Goal: Task Accomplishment & Management: Use online tool/utility

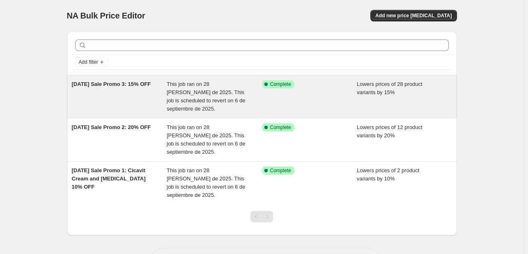
click at [134, 103] on div "[DATE] Sale Promo 3: 15% OFF" at bounding box center [119, 96] width 95 height 33
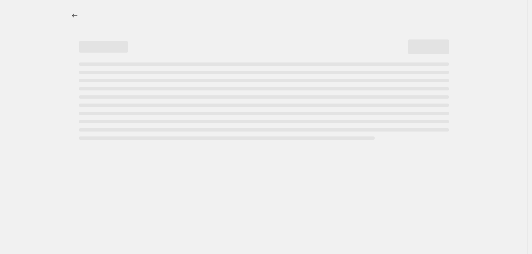
select select "percentage"
select select "collection"
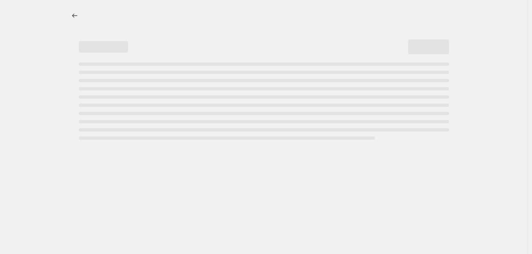
select select "collection"
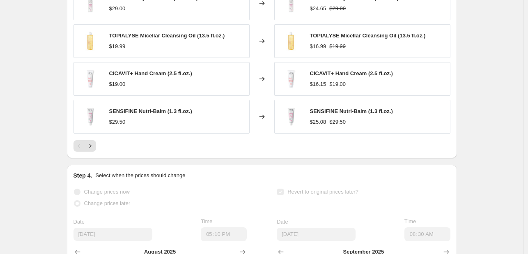
scroll to position [903, 0]
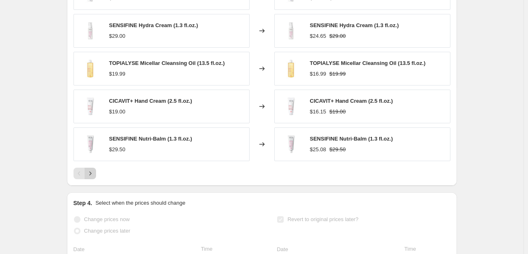
click at [94, 171] on icon "Next" at bounding box center [90, 173] width 8 height 8
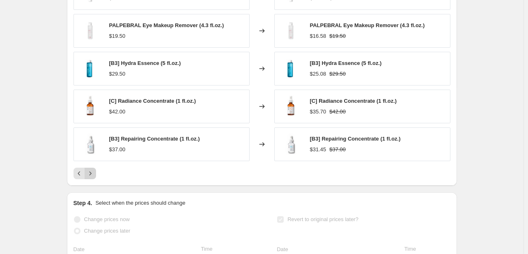
click at [94, 172] on icon "Next" at bounding box center [90, 173] width 8 height 8
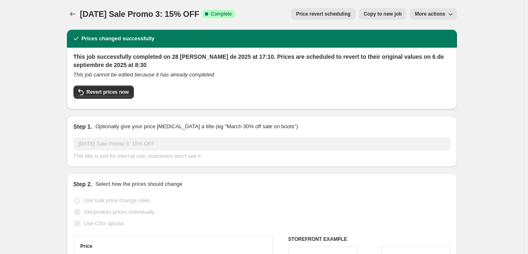
scroll to position [0, 0]
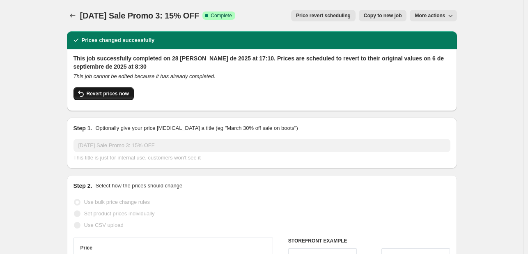
click at [126, 95] on span "Revert prices now" at bounding box center [108, 93] width 42 height 7
checkbox input "false"
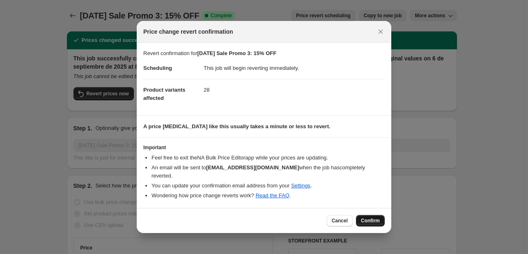
click at [377, 217] on span "Confirm" at bounding box center [370, 220] width 19 height 7
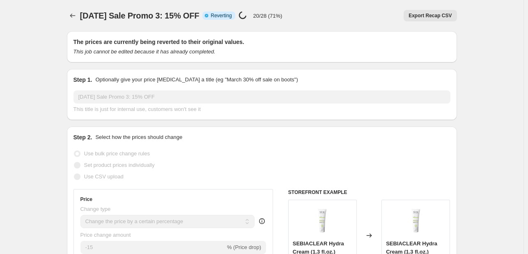
select select "percentage"
select select "collection"
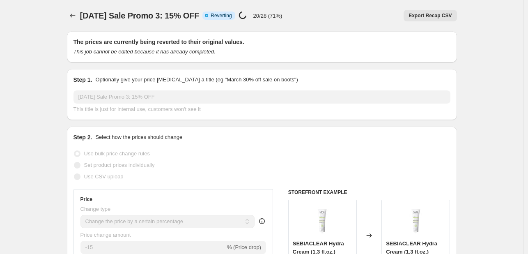
select select "collection"
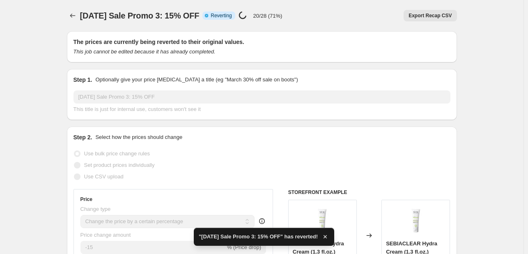
checkbox input "true"
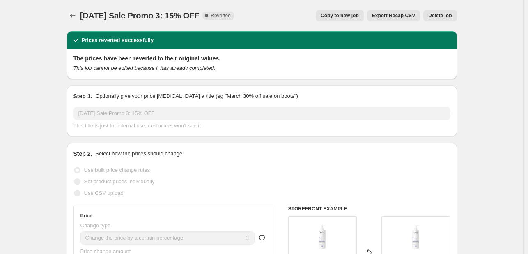
click at [342, 17] on span "Copy to new job" at bounding box center [340, 15] width 38 height 7
select select "percentage"
select select "collection"
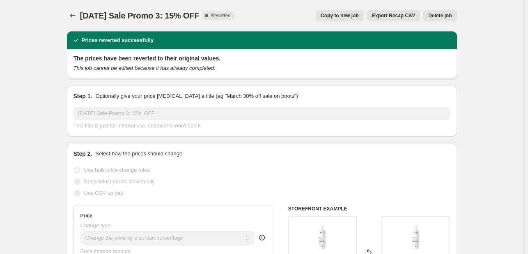
select select "collection"
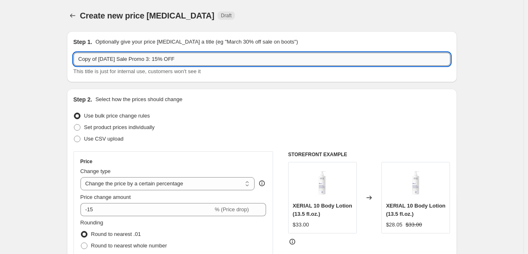
drag, startPoint x: 80, startPoint y: 59, endPoint x: 162, endPoint y: 62, distance: 82.6
click at [162, 62] on input "Copy of Labor day Sale Promo 3: 15% OFF" at bounding box center [262, 59] width 377 height 13
paste input "Extended Labor Day Sale"
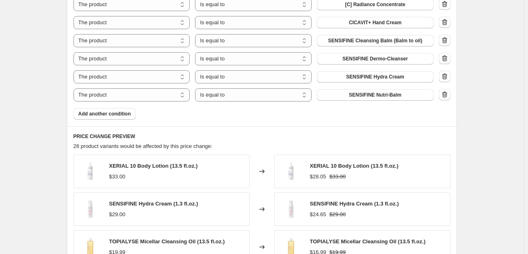
scroll to position [657, 0]
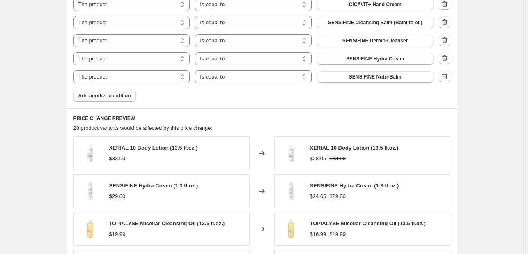
type input "Extended Labor Day Sale 1: 15% OFF"
click at [95, 96] on span "Add another condition" at bounding box center [104, 95] width 53 height 7
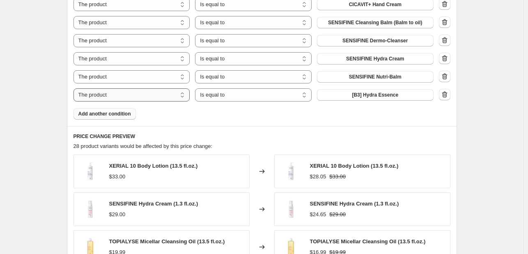
click at [171, 94] on select "The product The product's collection The product's tag The product's vendor The…" at bounding box center [132, 94] width 117 height 13
select select "tag"
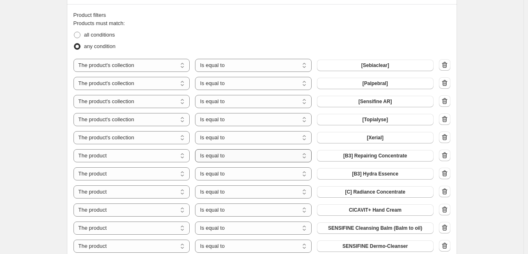
scroll to position [452, 0]
click at [80, 33] on span at bounding box center [77, 35] width 7 height 7
click at [74, 32] on input "all conditions" at bounding box center [74, 32] width 0 height 0
radio input "true"
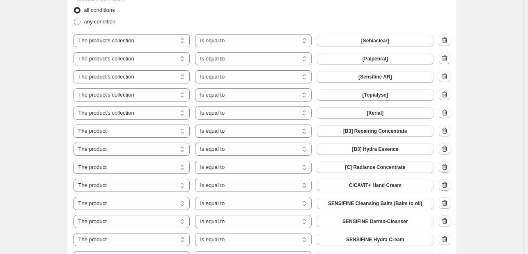
scroll to position [440, 0]
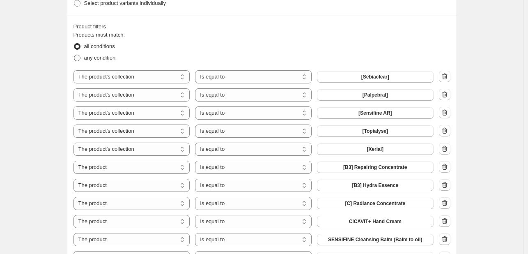
click at [80, 56] on span at bounding box center [77, 58] width 7 height 7
click at [74, 55] on input "any condition" at bounding box center [74, 55] width 0 height 0
radio input "true"
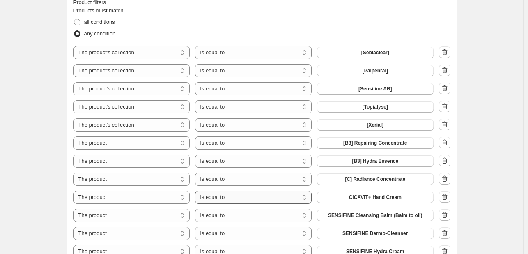
scroll to position [563, 0]
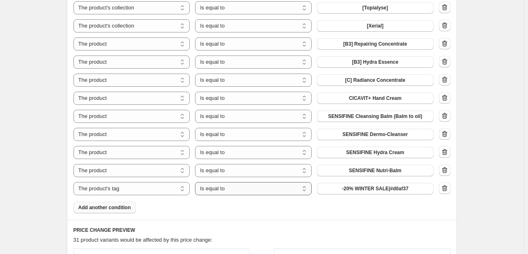
click at [244, 191] on select "Is equal to Is not equal to" at bounding box center [253, 188] width 117 height 13
select select "not_equal"
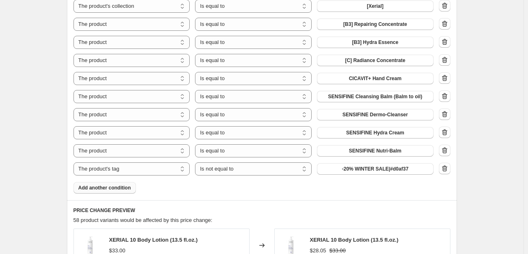
scroll to position [646, 0]
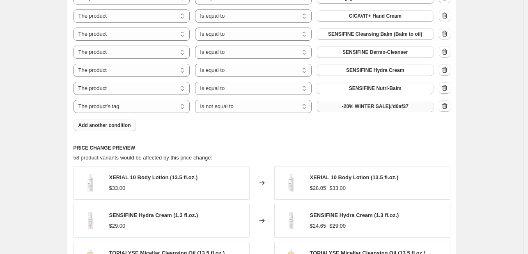
click at [373, 106] on span "-20% WINTER SALE|#d0af37" at bounding box center [375, 106] width 67 height 7
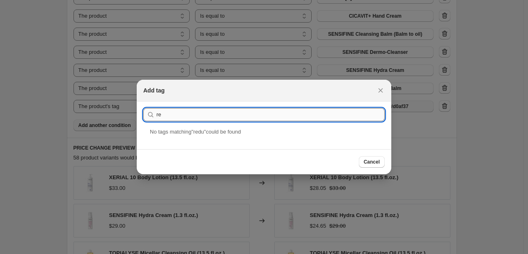
type input "r"
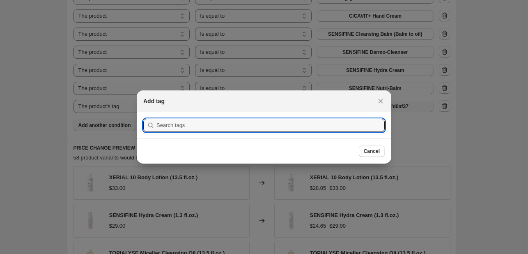
paste input "reduce the discount"
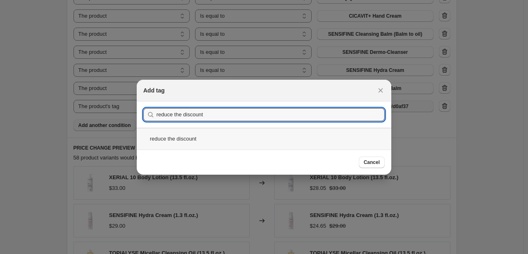
type input "reduce the discount"
click at [191, 138] on div "reduce the discount" at bounding box center [264, 139] width 255 height 22
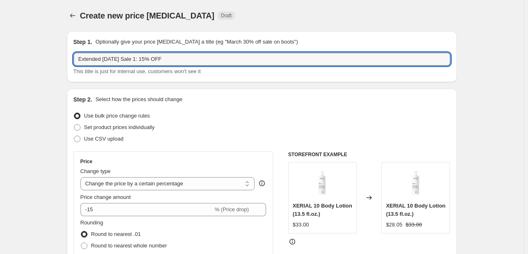
drag, startPoint x: 174, startPoint y: 59, endPoint x: 77, endPoint y: 67, distance: 97.3
click at [77, 67] on div "Extended Labor Day Sale 1: 15% OFF This title is just for internal use, custome…" at bounding box center [262, 64] width 377 height 23
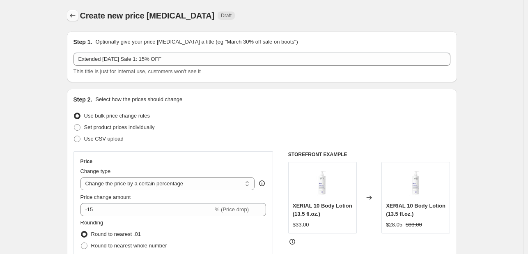
click at [70, 14] on icon "Price change jobs" at bounding box center [73, 15] width 8 height 8
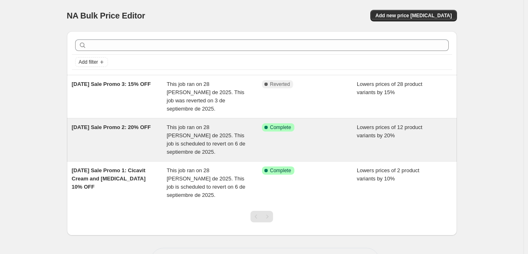
click at [135, 133] on div "[DATE] Sale Promo 2: 20% OFF" at bounding box center [119, 139] width 95 height 33
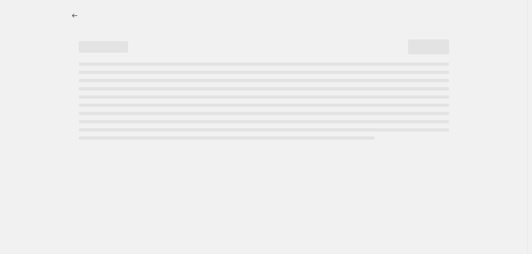
select select "percentage"
select select "collection"
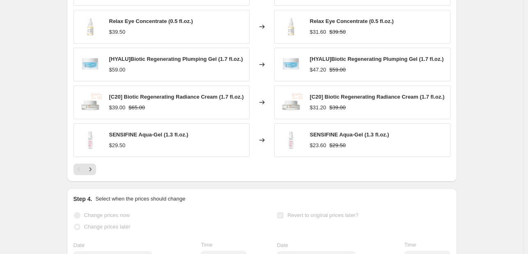
scroll to position [780, 0]
click at [94, 176] on button "Next" at bounding box center [90, 169] width 11 height 11
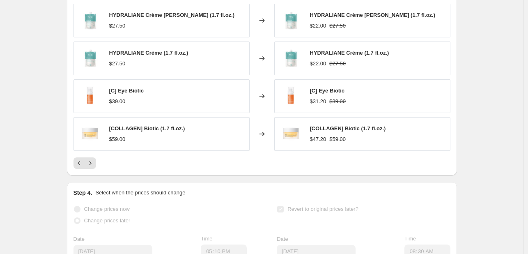
scroll to position [821, 0]
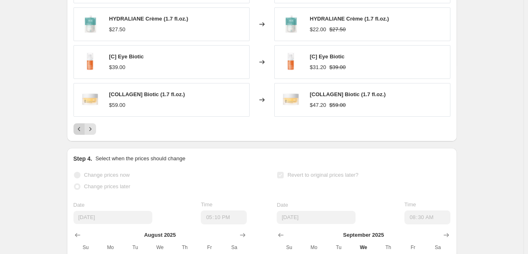
click at [83, 128] on icon "Previous" at bounding box center [79, 129] width 8 height 8
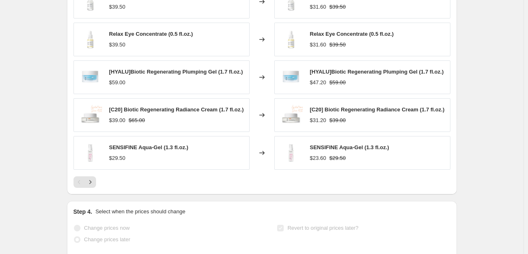
scroll to position [739, 0]
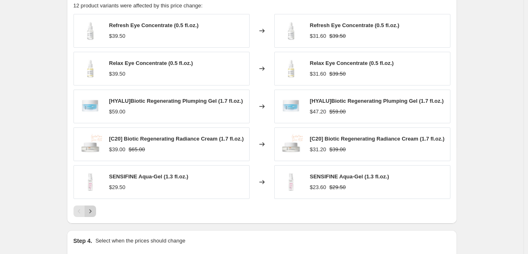
click at [92, 215] on icon "Next" at bounding box center [90, 211] width 8 height 8
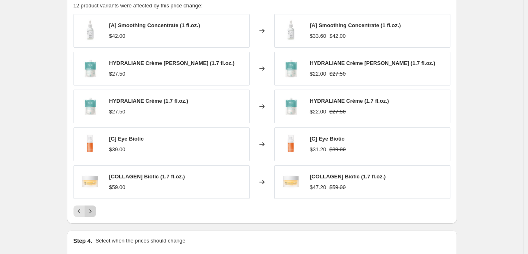
click at [96, 210] on button "Next" at bounding box center [90, 210] width 11 height 11
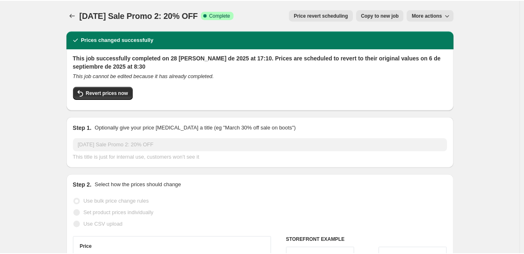
scroll to position [0, 0]
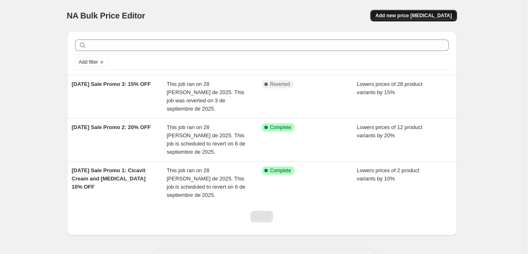
click at [407, 15] on span "Add new price [MEDICAL_DATA]" at bounding box center [413, 15] width 76 height 7
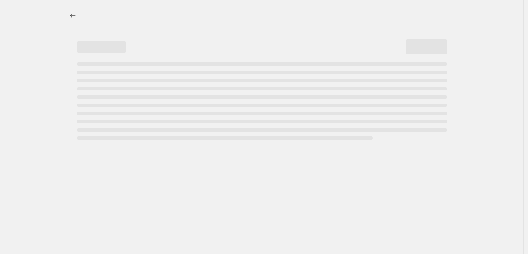
select select "percentage"
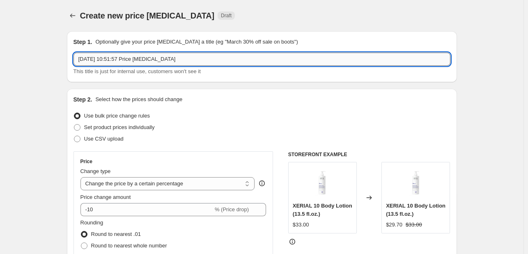
drag, startPoint x: 174, startPoint y: 60, endPoint x: 77, endPoint y: 53, distance: 96.7
click at [79, 53] on input "3 sept 2025, 10:51:57 Price change job" at bounding box center [262, 59] width 377 height 13
paste input "Extended [DATE] Sale: 15% OFF"
click at [145, 60] on input "Extended [DATE] Sale: 15% OFF" at bounding box center [262, 59] width 377 height 13
click at [145, 62] on input "Extended [DATE] Sale: 15% OFF" at bounding box center [262, 59] width 377 height 13
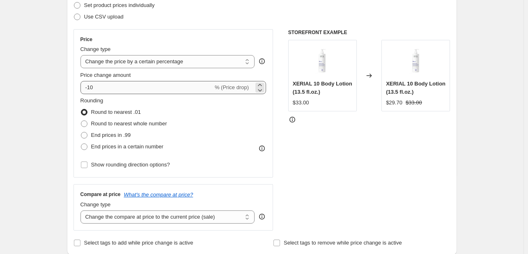
scroll to position [123, 0]
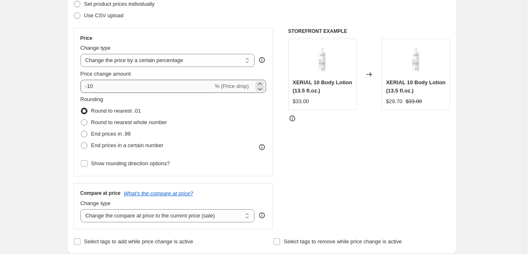
type input "Extended Labor Day Sale 3: 15% OFF"
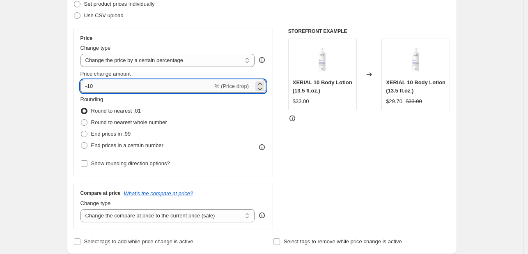
click at [115, 83] on input "-10" at bounding box center [146, 86] width 133 height 13
type input "-1"
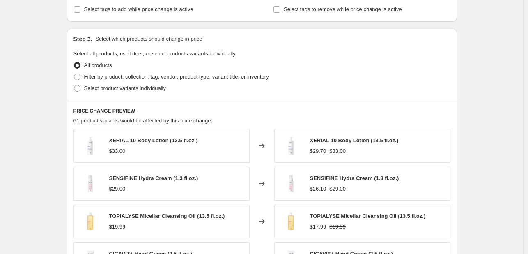
scroll to position [370, 0]
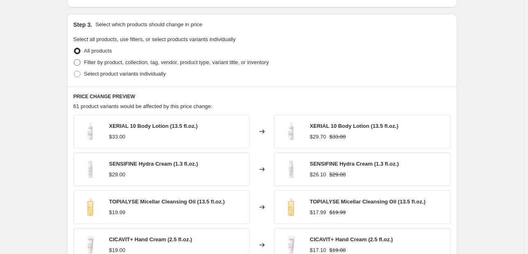
type input "-15"
click at [83, 62] on label "Filter by product, collection, tag, vendor, product type, variant title, or inv…" at bounding box center [171, 62] width 195 height 11
click at [74, 60] on input "Filter by product, collection, tag, vendor, product type, variant title, or inv…" at bounding box center [74, 59] width 0 height 0
radio input "true"
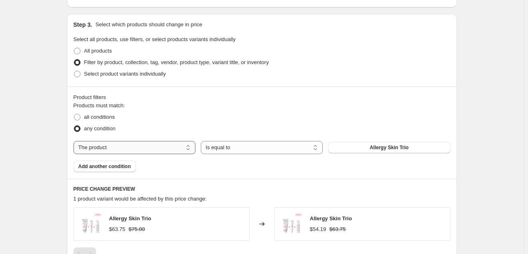
click at [152, 147] on select "The product The product's collection The product's tag The product's vendor The…" at bounding box center [135, 147] width 122 height 13
select select "tag"
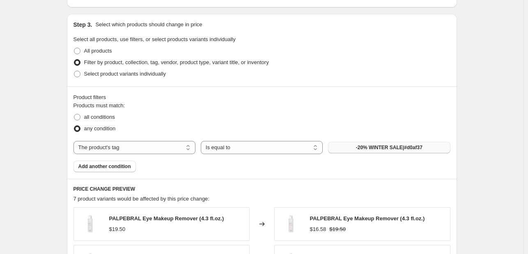
click at [382, 148] on span "-20% WINTER SALE|#d0af37" at bounding box center [389, 147] width 67 height 7
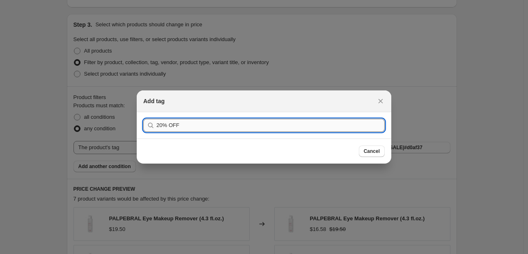
type input "20% OFF"
click at [143, 112] on button "Submit" at bounding box center [154, 116] width 23 height 9
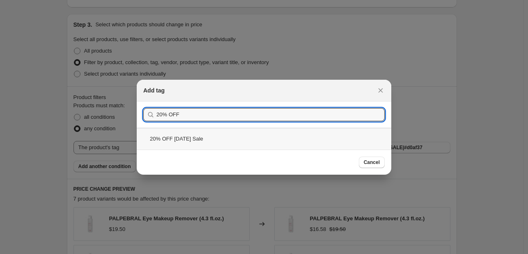
click at [217, 141] on div "20% OFF Labor Day Sale" at bounding box center [264, 139] width 255 height 22
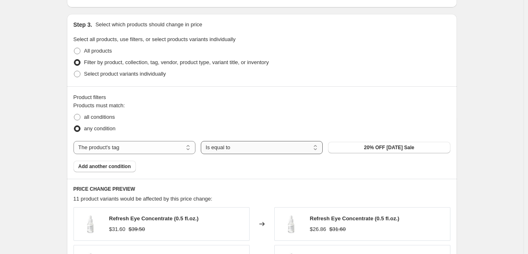
click at [264, 149] on select "Is equal to Is not equal to" at bounding box center [262, 147] width 122 height 13
click at [294, 151] on select "Is equal to Is not equal to" at bounding box center [262, 147] width 122 height 13
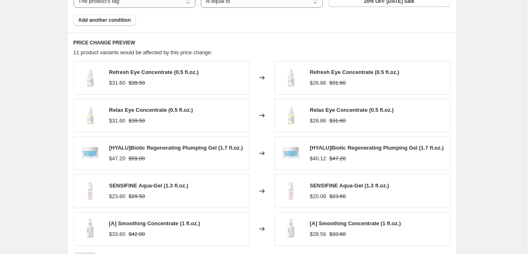
scroll to position [534, 0]
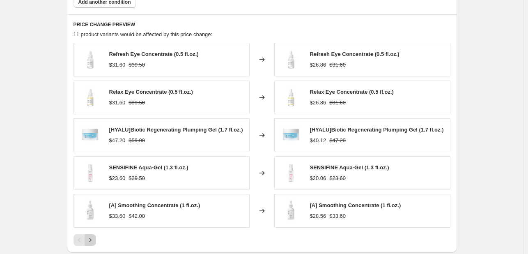
click at [92, 240] on icon "Next" at bounding box center [90, 240] width 8 height 8
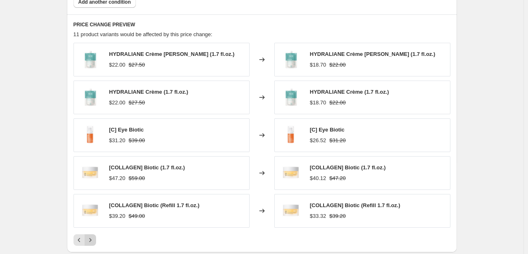
click at [92, 240] on icon "Next" at bounding box center [90, 240] width 8 height 8
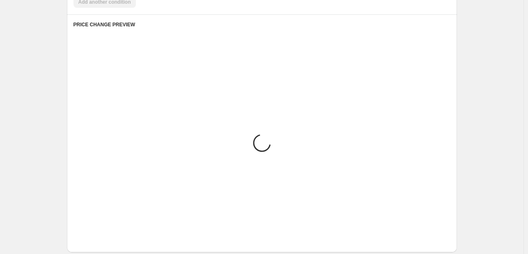
scroll to position [510, 0]
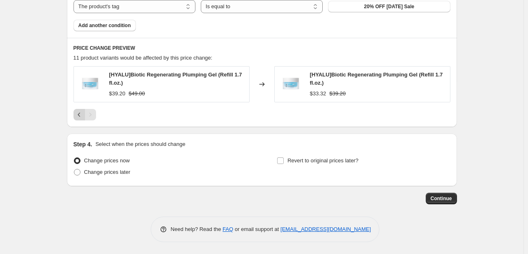
click at [79, 114] on icon "Previous" at bounding box center [79, 114] width 8 height 8
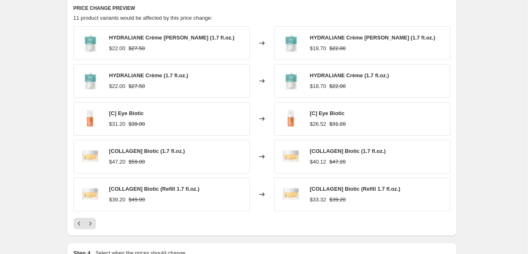
scroll to position [552, 0]
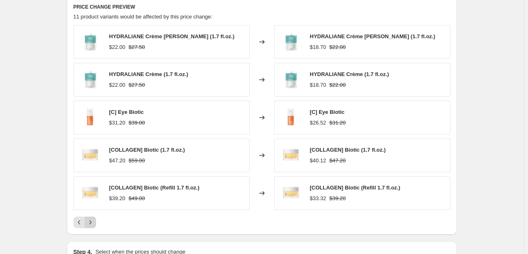
click at [94, 224] on icon "Next" at bounding box center [90, 222] width 8 height 8
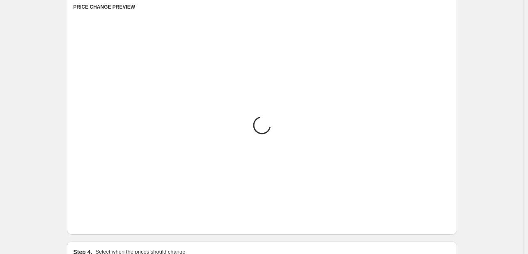
scroll to position [510, 0]
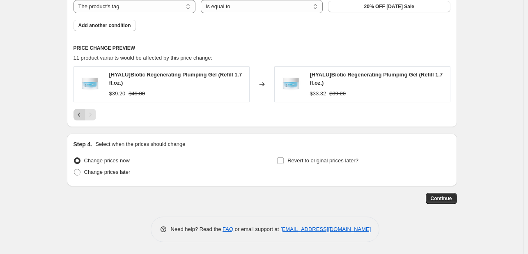
click at [79, 115] on icon "Previous" at bounding box center [79, 114] width 8 height 8
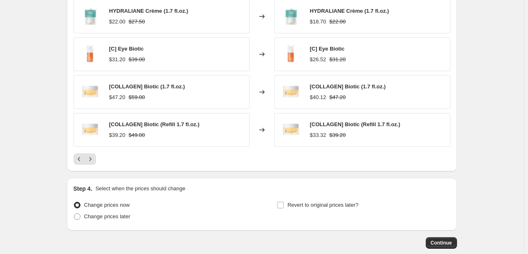
scroll to position [634, 0]
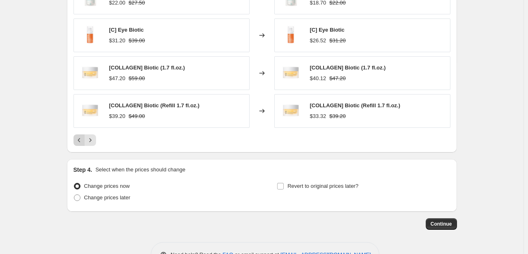
click at [80, 142] on icon "Previous" at bounding box center [79, 140] width 8 height 8
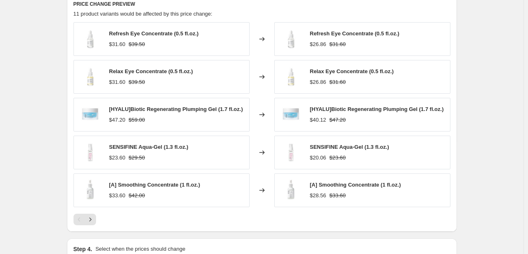
scroll to position [552, 0]
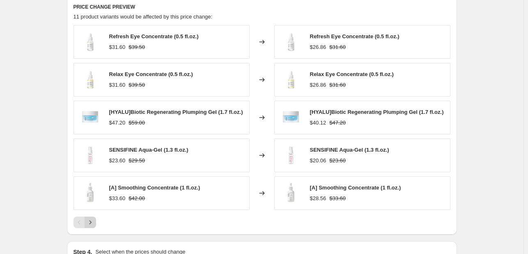
click at [91, 222] on icon "Next" at bounding box center [90, 222] width 2 height 4
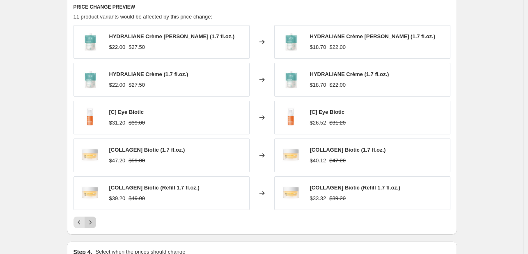
click at [92, 221] on icon "Next" at bounding box center [90, 222] width 8 height 8
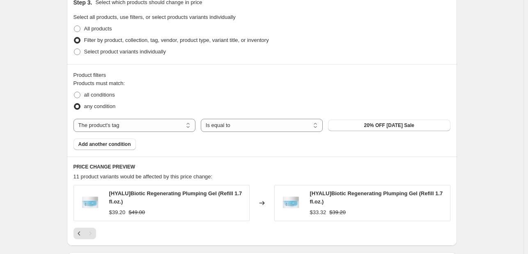
scroll to position [387, 0]
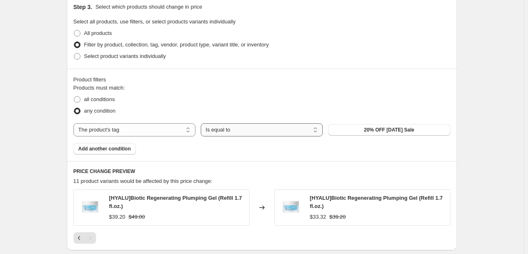
click at [280, 131] on select "Is equal to Is not equal to" at bounding box center [262, 129] width 122 height 13
select select "not_equal"
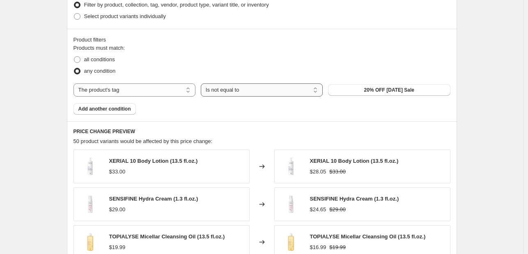
scroll to position [428, 0]
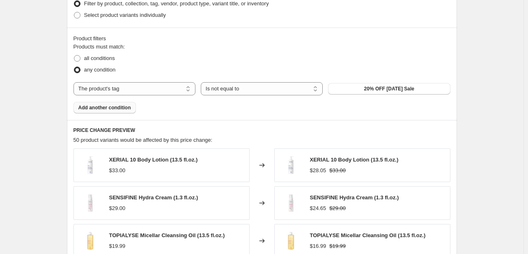
click at [113, 104] on span "Add another condition" at bounding box center [104, 107] width 53 height 7
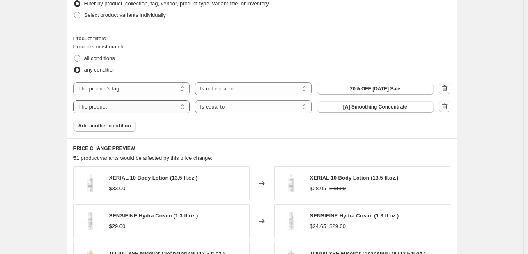
click at [129, 106] on select "The product The product's collection The product's tag The product's vendor The…" at bounding box center [132, 106] width 117 height 13
select select "tag"
click at [248, 108] on select "Is equal to Is not equal to" at bounding box center [253, 106] width 117 height 13
select select "not_equal"
click at [363, 108] on span "-20% WINTER SALE|#d0af37" at bounding box center [375, 106] width 67 height 7
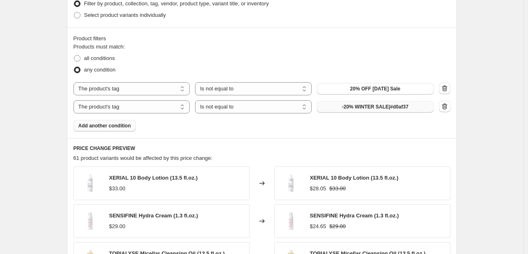
scroll to position [0, 0]
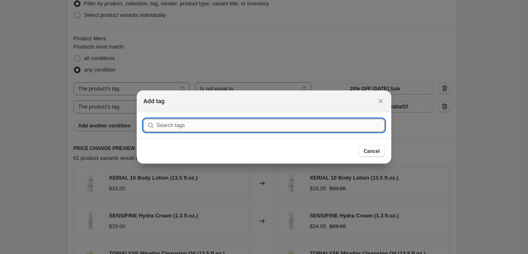
paste input "reduce the discount"
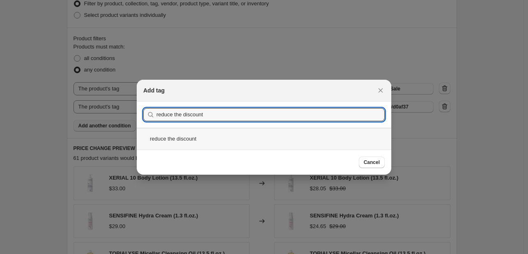
type input "reduce the discount"
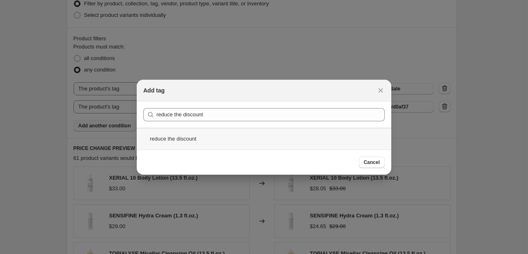
click at [221, 138] on div "reduce the discount" at bounding box center [264, 139] width 255 height 22
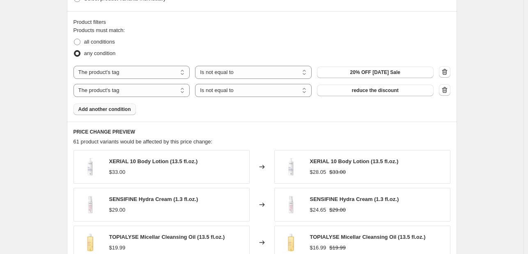
scroll to position [428, 0]
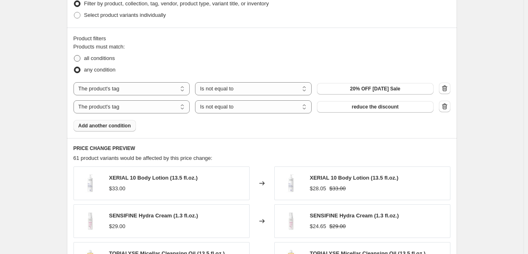
click at [80, 57] on span at bounding box center [77, 58] width 7 height 7
click at [74, 55] on input "all conditions" at bounding box center [74, 55] width 0 height 0
radio input "true"
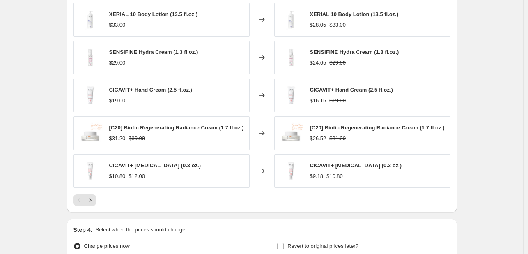
scroll to position [593, 0]
click at [94, 200] on icon "Next" at bounding box center [90, 199] width 8 height 8
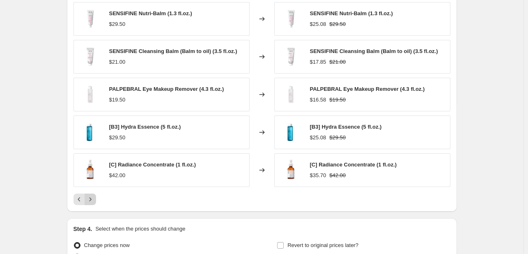
click at [91, 197] on icon "Next" at bounding box center [90, 199] width 2 height 4
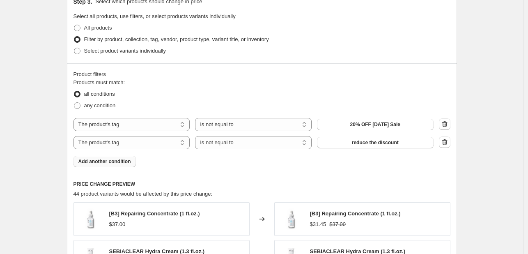
scroll to position [387, 0]
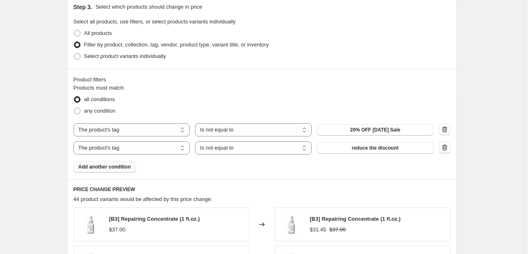
click at [108, 168] on span "Add another condition" at bounding box center [104, 166] width 53 height 7
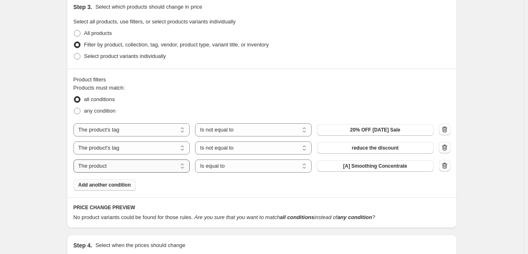
click at [142, 161] on select "The product The product's collection The product's tag The product's vendor The…" at bounding box center [132, 165] width 117 height 13
click at [75, 159] on select "The product The product's collection The product's tag The product's vendor The…" at bounding box center [132, 165] width 117 height 13
click at [220, 168] on select "Is equal to Is not equal to" at bounding box center [253, 165] width 117 height 13
select select "not_equal"
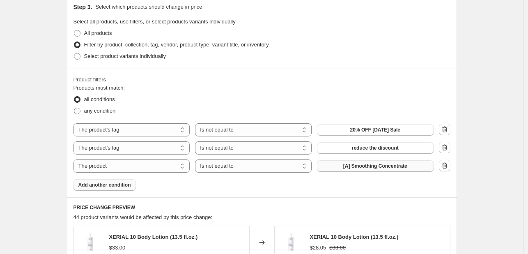
click at [368, 165] on span "[A] Smoothing Concentrate" at bounding box center [375, 166] width 64 height 7
click at [448, 167] on icon "button" at bounding box center [445, 165] width 8 height 8
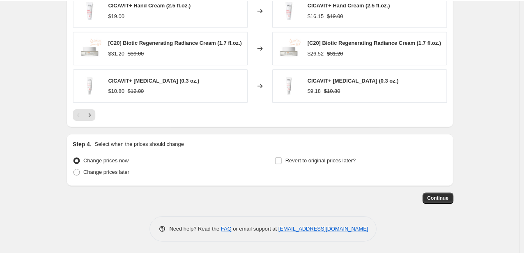
scroll to position [679, 0]
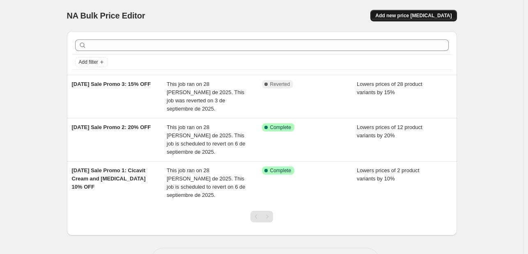
click at [436, 14] on span "Add new price [MEDICAL_DATA]" at bounding box center [413, 15] width 76 height 7
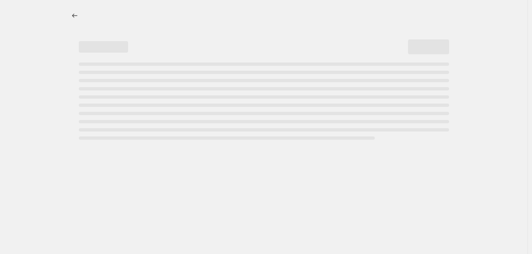
select select "percentage"
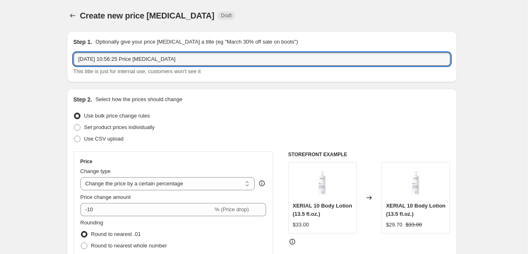
drag, startPoint x: 187, startPoint y: 59, endPoint x: 69, endPoint y: 49, distance: 118.2
click at [70, 49] on div "Step 1. Optionally give your price [MEDICAL_DATA] a title (eg "March 30% off sa…" at bounding box center [262, 56] width 390 height 51
paste input "Extended [DATE] Sale: 15% OFF"
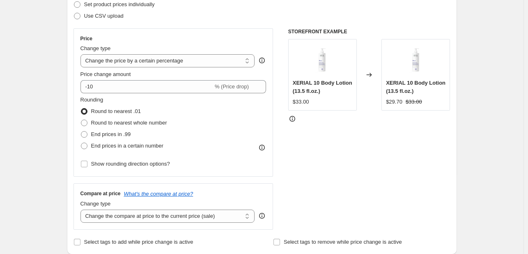
scroll to position [123, 0]
type input "Extended [DATE] Sale: 15% OFF"
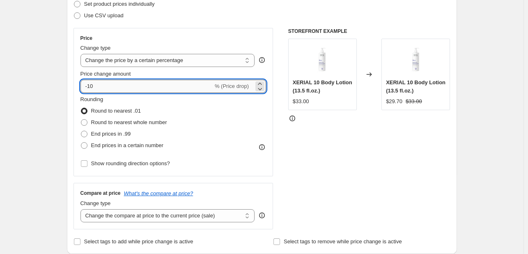
click at [130, 82] on input "-10" at bounding box center [146, 86] width 133 height 13
type input "-15"
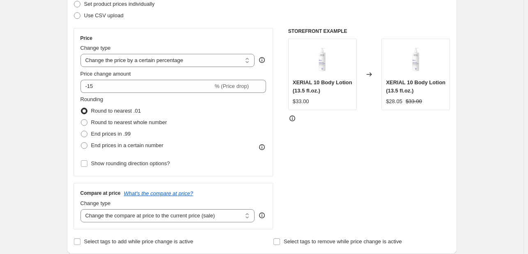
click at [203, 108] on div "Rounding Round to nearest .01 Round to nearest whole number End prices in .99 E…" at bounding box center [173, 123] width 186 height 56
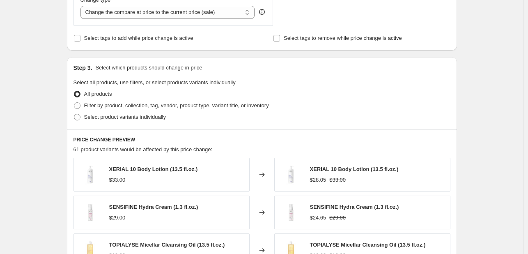
scroll to position [329, 0]
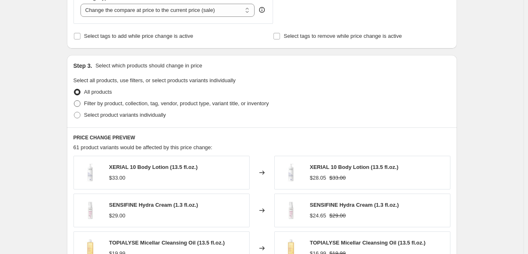
click at [86, 103] on span "Filter by product, collection, tag, vendor, product type, variant title, or inv…" at bounding box center [176, 103] width 185 height 6
click at [74, 101] on input "Filter by product, collection, tag, vendor, product type, variant title, or inv…" at bounding box center [74, 100] width 0 height 0
radio input "true"
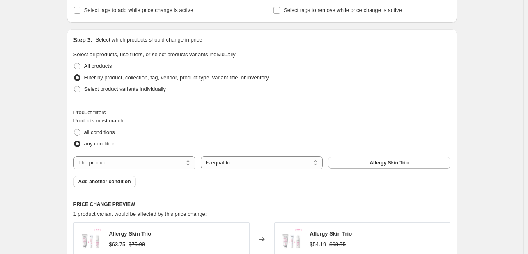
scroll to position [370, 0]
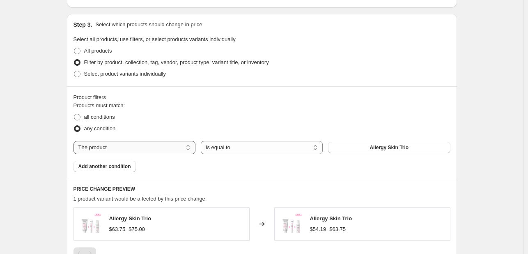
click at [140, 145] on select "The product The product's collection The product's tag The product's vendor The…" at bounding box center [135, 147] width 122 height 13
select select "tag"
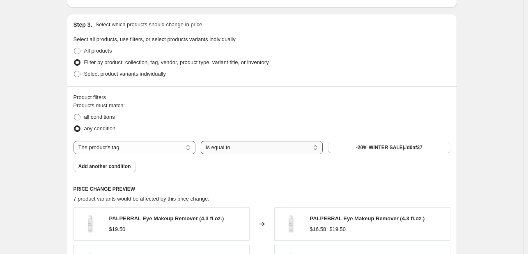
click at [283, 148] on select "Is equal to Is not equal to" at bounding box center [262, 147] width 122 height 13
select select "not_equal"
click at [372, 147] on span "-20% WINTER SALE|#d0af37" at bounding box center [389, 147] width 67 height 7
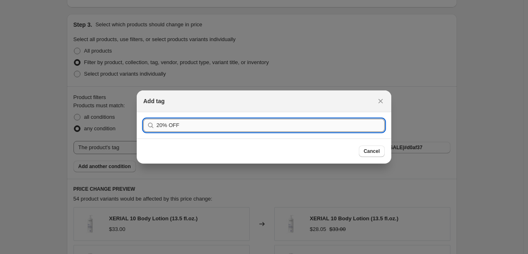
type input "20% OFF"
click at [143, 112] on button "Submit" at bounding box center [154, 116] width 23 height 9
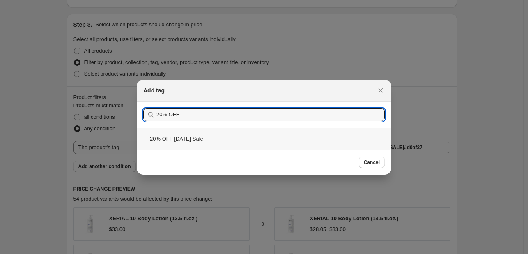
click at [220, 138] on div "20% OFF Labor Day Sale" at bounding box center [264, 139] width 255 height 22
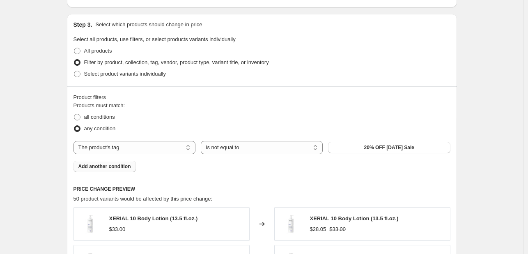
click at [131, 167] on span "Add another condition" at bounding box center [104, 166] width 53 height 7
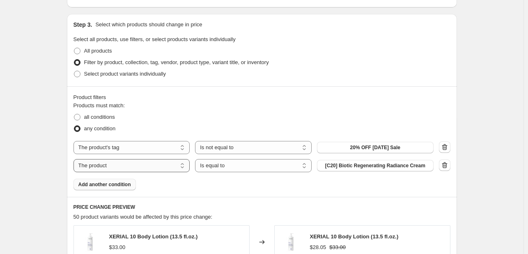
click at [160, 165] on select "The product The product's collection The product's tag The product's vendor The…" at bounding box center [132, 165] width 117 height 13
select select "tag"
click at [237, 166] on select "Is equal to Is not equal to" at bounding box center [253, 165] width 117 height 13
select select "not_equal"
click at [374, 166] on span "-20% WINTER SALE|#d0af37" at bounding box center [375, 165] width 67 height 7
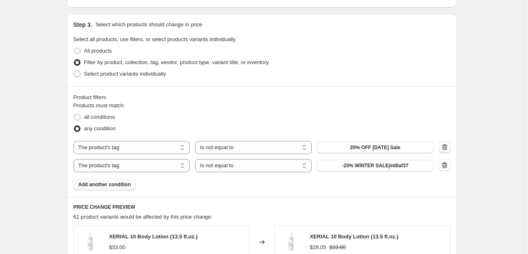
scroll to position [0, 0]
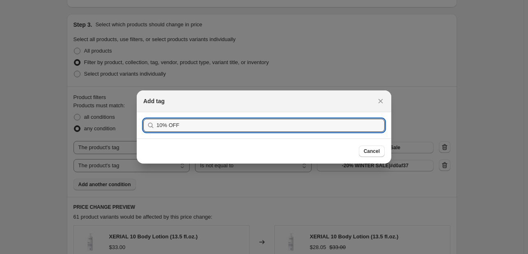
type input "10% OFF"
click at [143, 112] on button "Submit" at bounding box center [154, 116] width 23 height 9
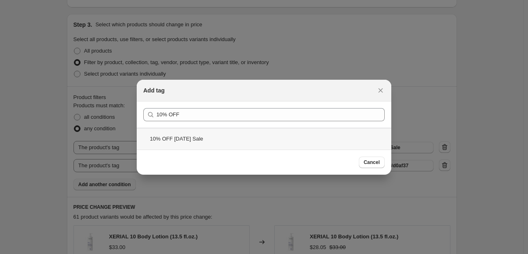
click at [218, 135] on div "10% OFF Labor Day Sale" at bounding box center [264, 139] width 255 height 22
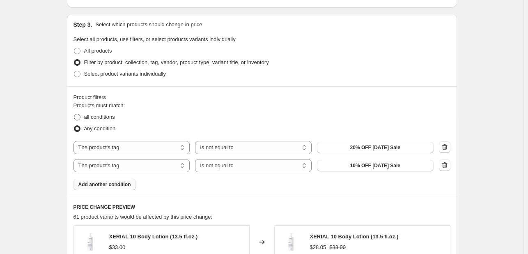
click at [90, 119] on span "all conditions" at bounding box center [99, 117] width 31 height 6
click at [74, 114] on input "all conditions" at bounding box center [74, 114] width 0 height 0
radio input "true"
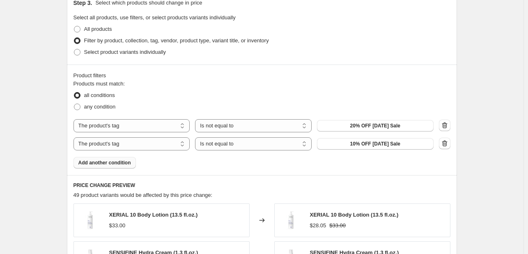
scroll to position [411, 0]
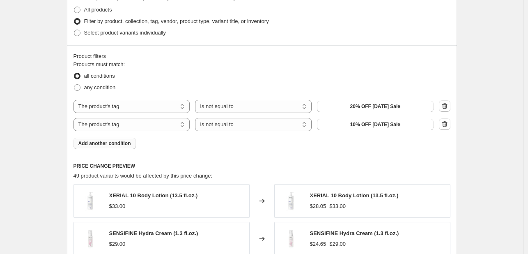
click at [131, 144] on span "Add another condition" at bounding box center [104, 143] width 53 height 7
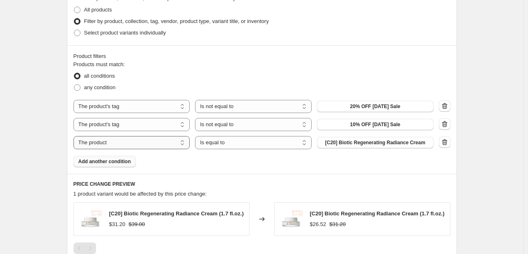
click at [149, 142] on select "The product The product's collection The product's tag The product's vendor The…" at bounding box center [132, 142] width 117 height 13
select select "tag"
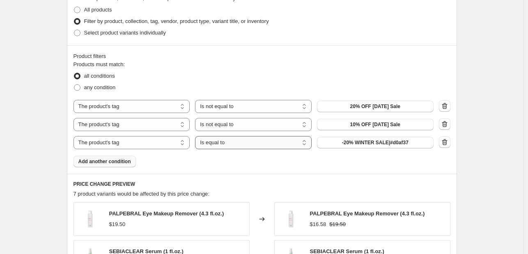
click at [233, 143] on select "Is equal to Is not equal to" at bounding box center [253, 142] width 117 height 13
select select "not_equal"
click at [363, 143] on span "-20% WINTER SALE|#d0af37" at bounding box center [375, 142] width 67 height 7
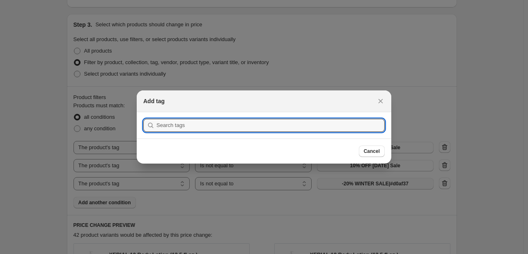
scroll to position [0, 0]
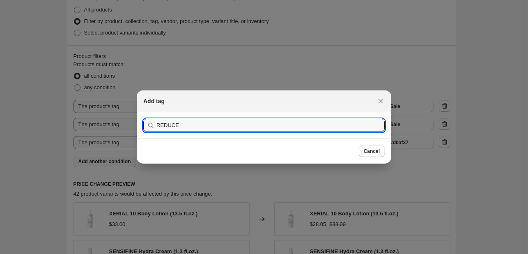
type input "REDUCE"
click at [143, 112] on button "Submit" at bounding box center [154, 116] width 23 height 9
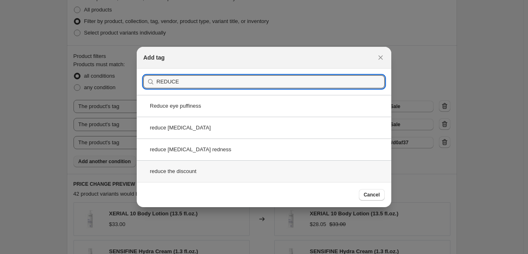
click at [208, 173] on div "reduce the discount" at bounding box center [264, 171] width 255 height 22
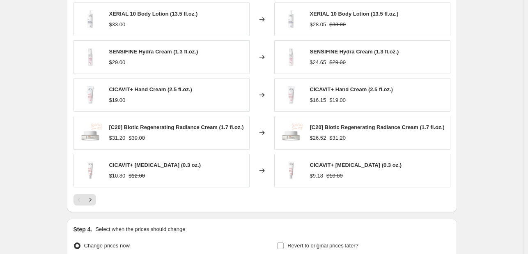
scroll to position [616, 0]
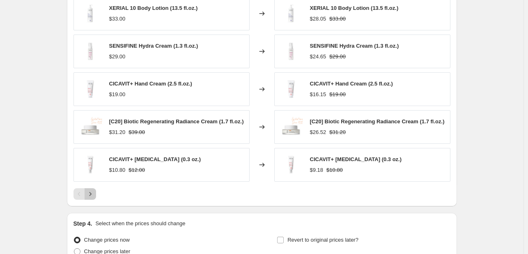
click at [96, 197] on button "Next" at bounding box center [90, 193] width 11 height 11
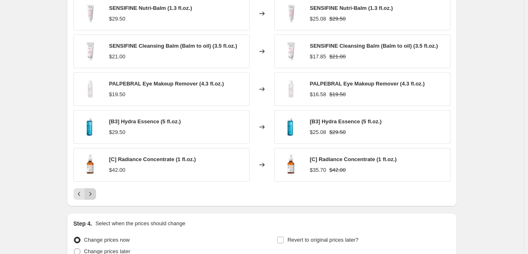
click at [94, 196] on icon "Next" at bounding box center [90, 194] width 8 height 8
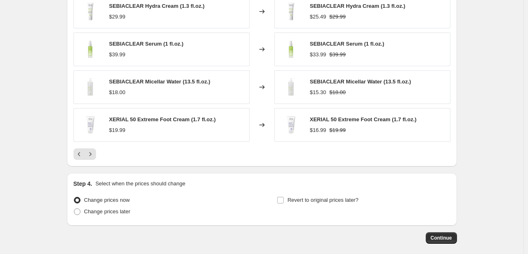
scroll to position [657, 0]
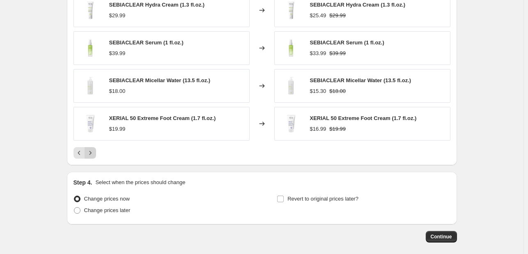
click at [94, 154] on icon "Next" at bounding box center [90, 153] width 8 height 8
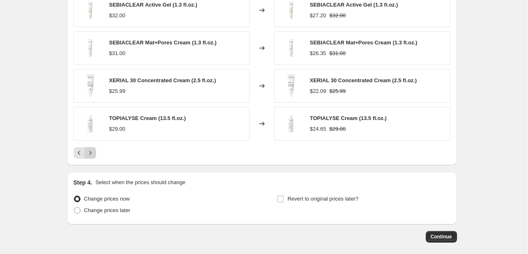
click at [94, 153] on icon "Next" at bounding box center [90, 153] width 8 height 8
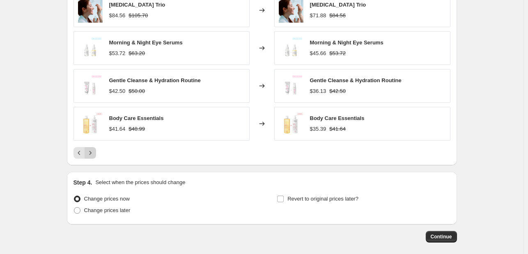
click at [94, 154] on icon "Next" at bounding box center [90, 153] width 8 height 8
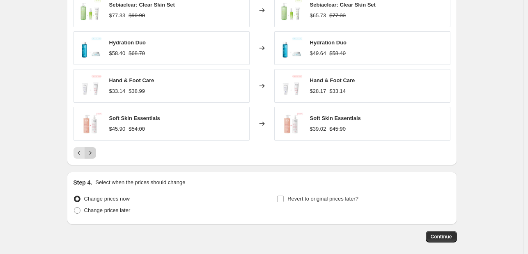
click at [96, 149] on button "Next" at bounding box center [90, 152] width 11 height 11
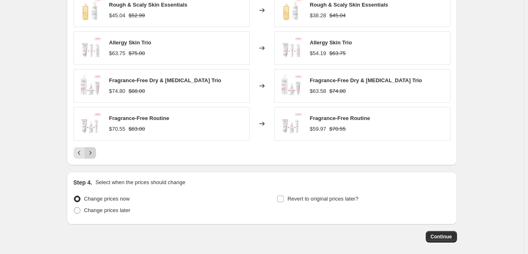
click at [94, 155] on icon "Next" at bounding box center [90, 153] width 8 height 8
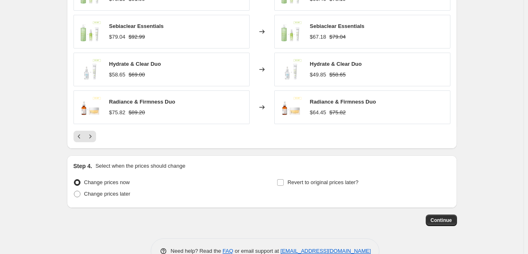
scroll to position [694, 0]
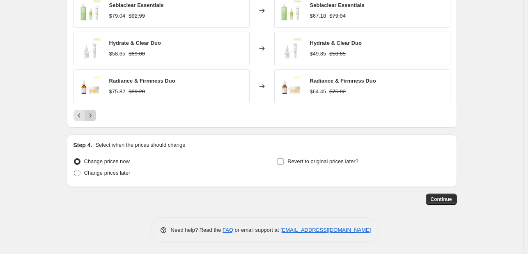
click at [96, 114] on button "Next" at bounding box center [90, 115] width 11 height 11
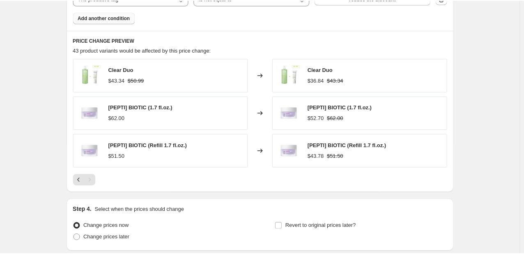
scroll to position [578, 0]
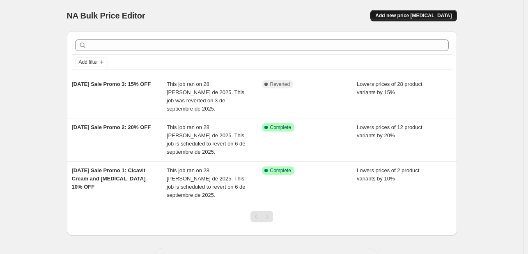
click at [437, 18] on span "Add new price [MEDICAL_DATA]" at bounding box center [413, 15] width 76 height 7
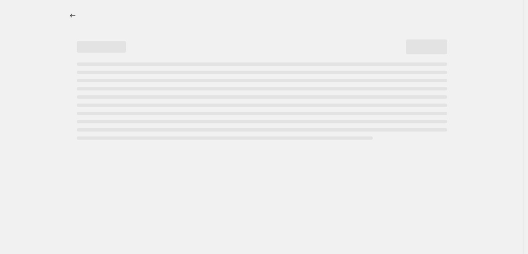
select select "percentage"
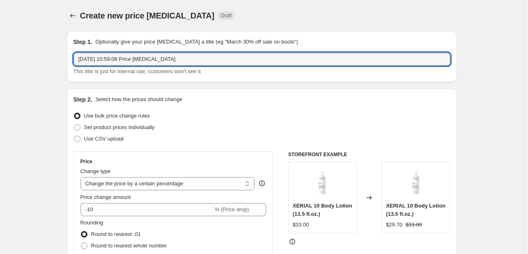
drag, startPoint x: 190, startPoint y: 57, endPoint x: 74, endPoint y: 45, distance: 116.4
click at [77, 46] on div "Step 1. Optionally give your price [MEDICAL_DATA] a title (eg "March 30% off sa…" at bounding box center [262, 57] width 377 height 38
paste input "Extended [DATE] Sale – 15% OFF"
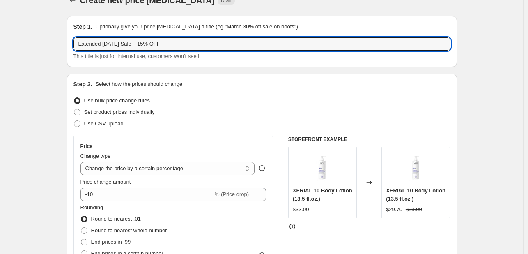
scroll to position [41, 0]
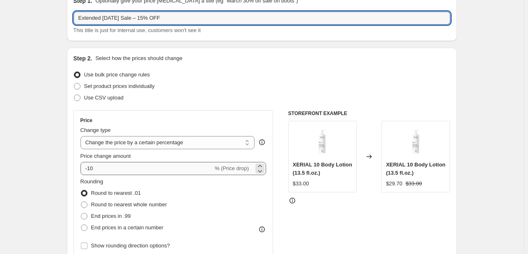
type input "Extended [DATE] Sale – 15% OFF"
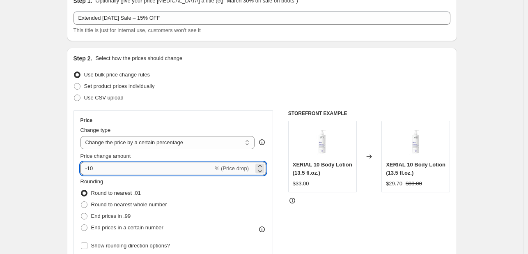
click at [118, 164] on input "-10" at bounding box center [146, 168] width 133 height 13
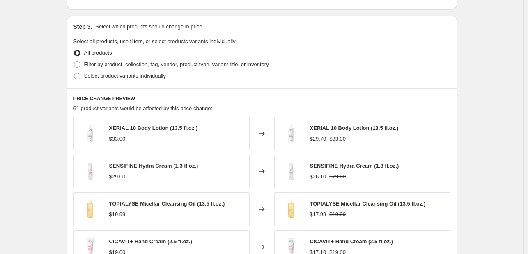
scroll to position [370, 0]
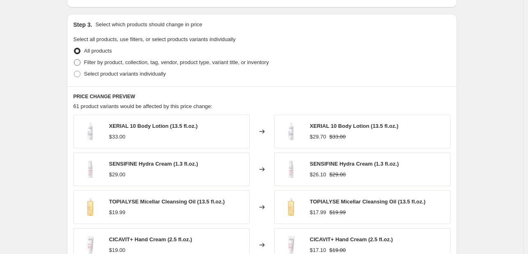
type input "-15"
click at [87, 63] on span "Filter by product, collection, tag, vendor, product type, variant title, or inv…" at bounding box center [176, 62] width 185 height 6
click at [74, 60] on input "Filter by product, collection, tag, vendor, product type, variant title, or inv…" at bounding box center [74, 59] width 0 height 0
radio input "true"
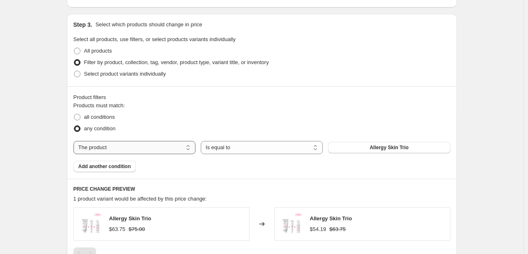
click at [151, 147] on select "The product The product's collection The product's tag The product's vendor The…" at bounding box center [135, 147] width 122 height 13
select select "tag"
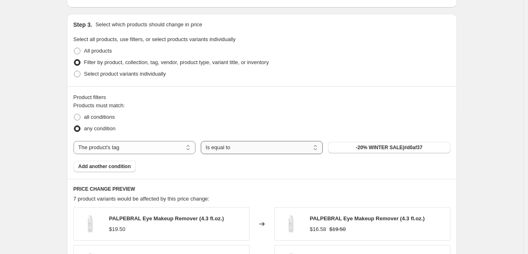
click at [253, 146] on select "Is equal to Is not equal to" at bounding box center [262, 147] width 122 height 13
select select "not_equal"
click at [386, 148] on span "-20% WINTER SALE|#d0af37" at bounding box center [389, 147] width 67 height 7
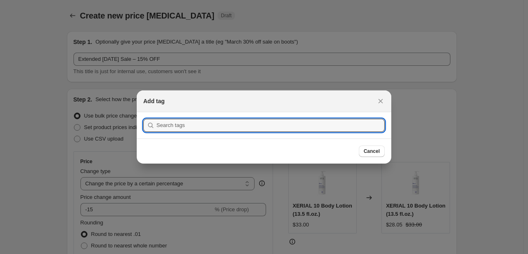
scroll to position [0, 0]
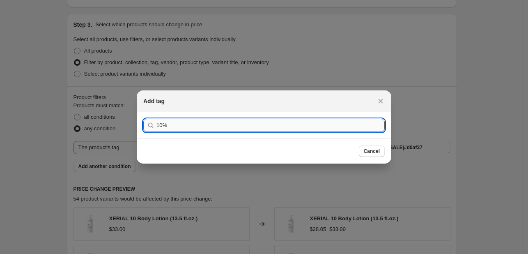
type input "10%"
click at [143, 112] on button "Submit" at bounding box center [154, 116] width 23 height 9
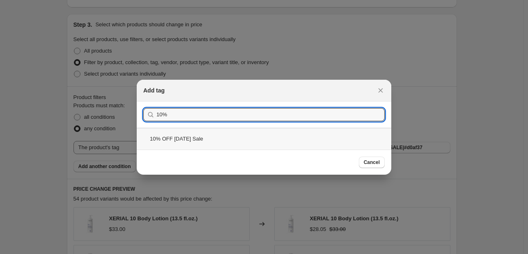
click at [238, 133] on div "10% OFF [DATE] Sale" at bounding box center [264, 139] width 255 height 22
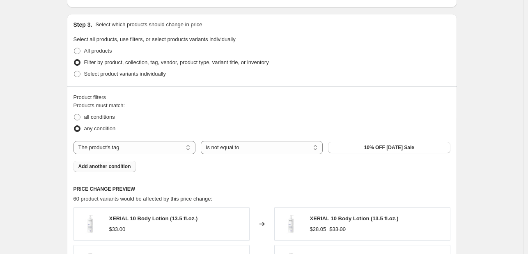
click at [129, 167] on span "Add another condition" at bounding box center [104, 166] width 53 height 7
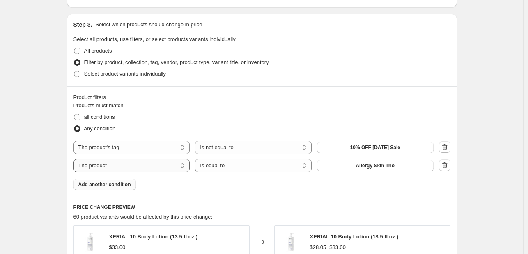
click at [138, 165] on select "The product The product's collection The product's tag The product's vendor The…" at bounding box center [132, 165] width 117 height 13
select select "tag"
click at [80, 116] on span at bounding box center [77, 117] width 7 height 7
click at [74, 114] on input "all conditions" at bounding box center [74, 114] width 0 height 0
radio input "true"
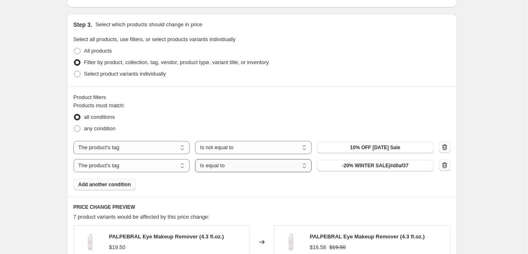
click at [237, 165] on select "Is equal to Is not equal to" at bounding box center [253, 165] width 117 height 13
select select "not_equal"
click at [377, 167] on span "-20% WINTER SALE|#d0af37" at bounding box center [375, 165] width 67 height 7
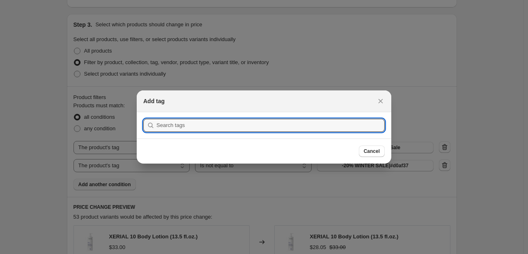
scroll to position [0, 0]
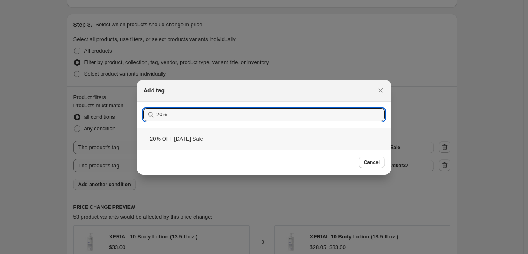
type input "20%"
click at [197, 140] on div "20% OFF [DATE] Sale" at bounding box center [264, 139] width 255 height 22
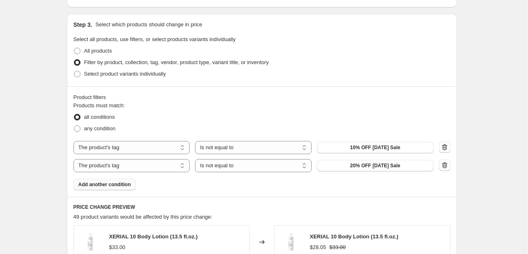
click at [123, 186] on span "Add another condition" at bounding box center [104, 184] width 53 height 7
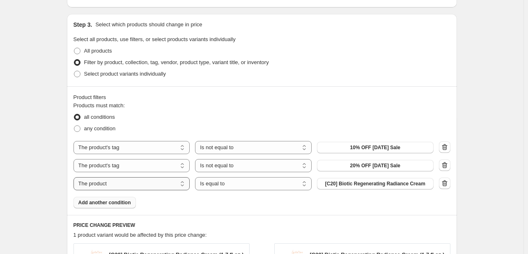
click at [153, 183] on select "The product The product's collection The product's tag The product's vendor The…" at bounding box center [132, 183] width 117 height 13
select select "tag"
click at [238, 183] on select "Is equal to Is not equal to" at bounding box center [253, 183] width 117 height 13
select select "not_equal"
click at [365, 184] on span "-20% WINTER SALE|#d0af37" at bounding box center [375, 183] width 67 height 7
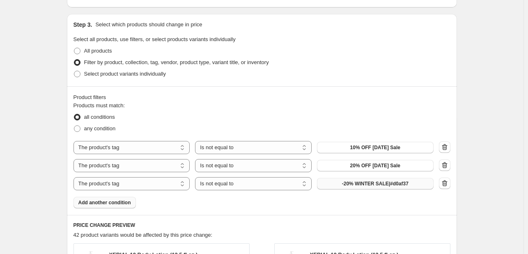
scroll to position [0, 0]
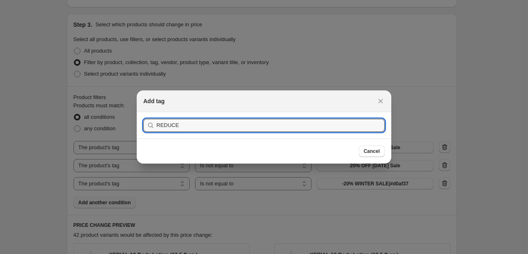
type input "REDUCE"
click at [143, 112] on button "Submit" at bounding box center [154, 116] width 23 height 9
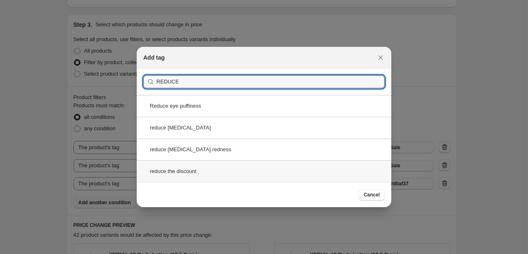
click at [230, 175] on div "reduce the discount" at bounding box center [264, 171] width 255 height 22
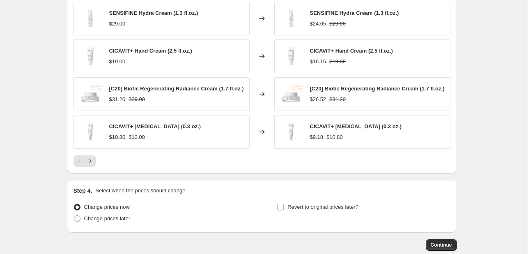
scroll to position [657, 0]
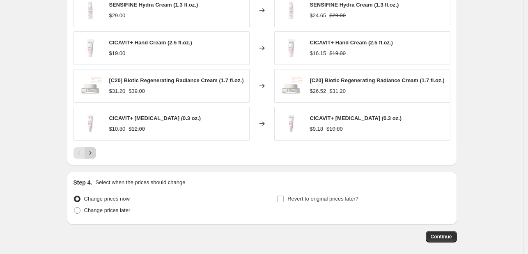
click at [92, 156] on icon "Next" at bounding box center [90, 153] width 8 height 8
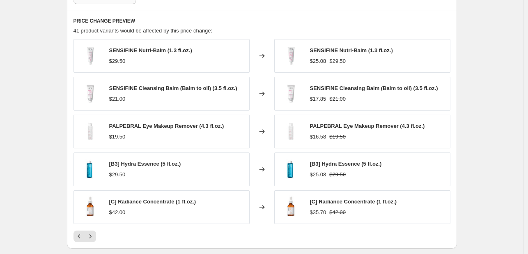
scroll to position [575, 0]
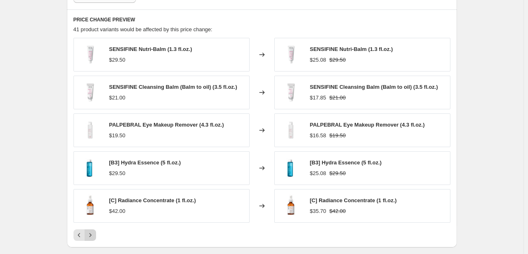
click at [94, 235] on icon "Next" at bounding box center [90, 235] width 8 height 8
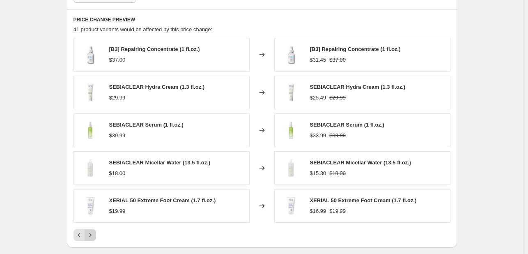
click at [94, 231] on icon "Next" at bounding box center [90, 235] width 8 height 8
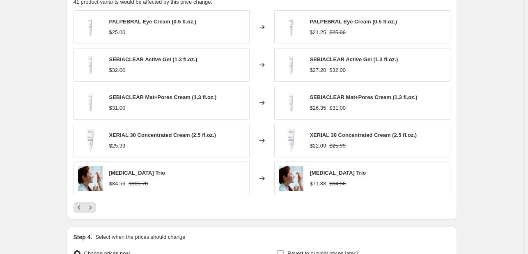
scroll to position [616, 0]
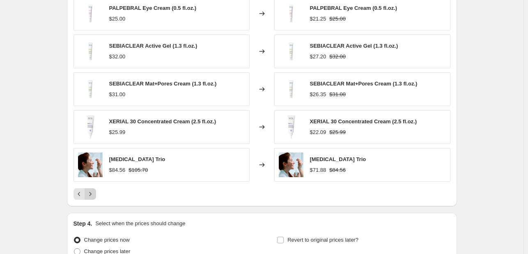
click at [94, 193] on icon "Next" at bounding box center [90, 194] width 8 height 8
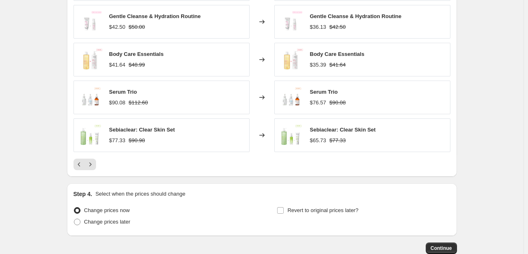
scroll to position [657, 0]
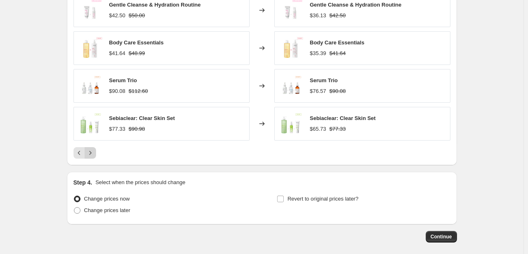
click at [92, 155] on icon "Next" at bounding box center [90, 153] width 8 height 8
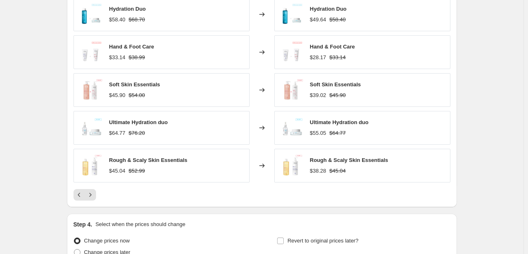
scroll to position [616, 0]
click at [96, 191] on button "Next" at bounding box center [90, 193] width 11 height 11
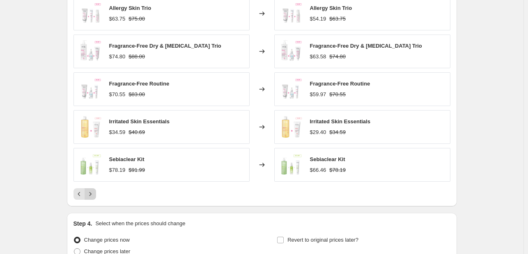
click at [96, 194] on button "Next" at bounding box center [90, 193] width 11 height 11
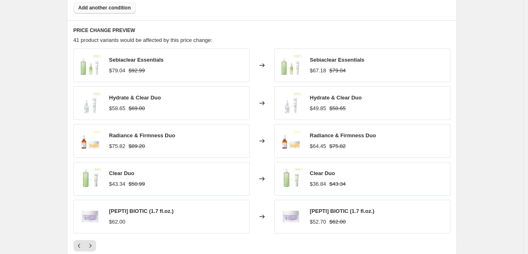
scroll to position [575, 0]
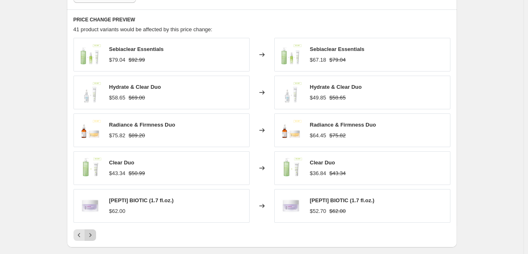
click at [94, 231] on icon "Next" at bounding box center [90, 235] width 8 height 8
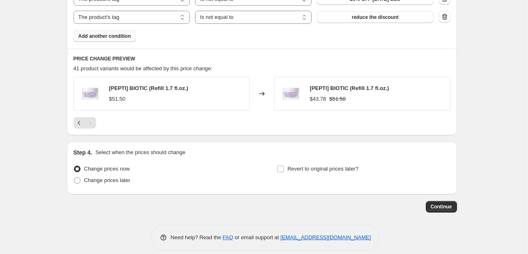
scroll to position [544, 0]
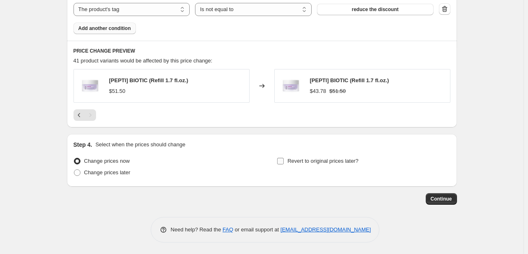
click at [283, 164] on label "Revert to original prices later?" at bounding box center [318, 160] width 82 height 11
click at [283, 164] on input "Revert to original prices later?" at bounding box center [280, 161] width 7 height 7
checkbox input "true"
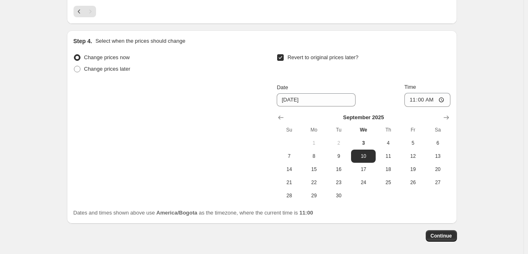
scroll to position [667, 0]
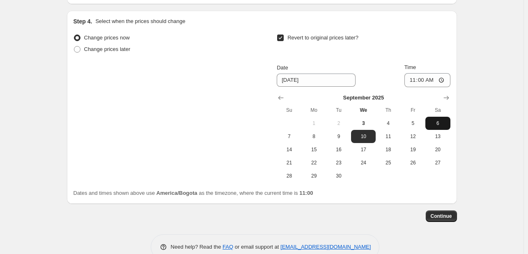
click at [442, 120] on span "6" at bounding box center [438, 123] width 18 height 7
type input "[DATE]"
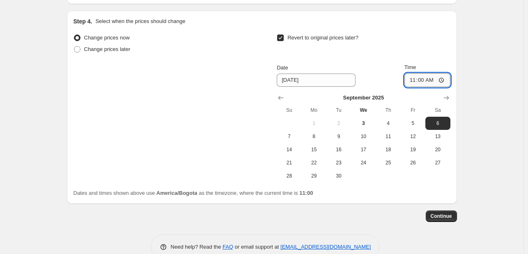
click at [416, 79] on input "11:00" at bounding box center [427, 80] width 46 height 14
click at [408, 78] on input "11:00" at bounding box center [427, 80] width 46 height 14
type input "08:30"
click at [442, 216] on span "Continue" at bounding box center [441, 216] width 21 height 7
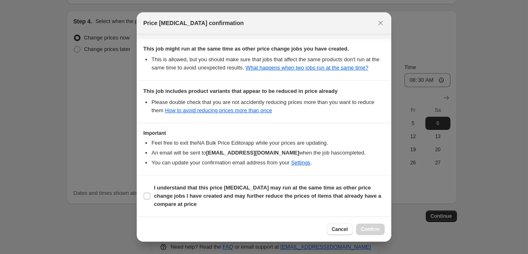
scroll to position [158, 0]
click at [147, 197] on input "I understand that this price [MEDICAL_DATA] may run at the same time as other p…" at bounding box center [147, 196] width 7 height 7
checkbox input "true"
click at [375, 228] on span "Confirm" at bounding box center [370, 229] width 19 height 7
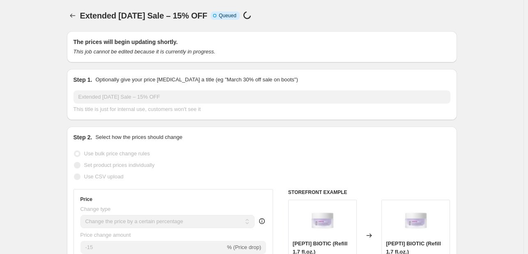
scroll to position [667, 0]
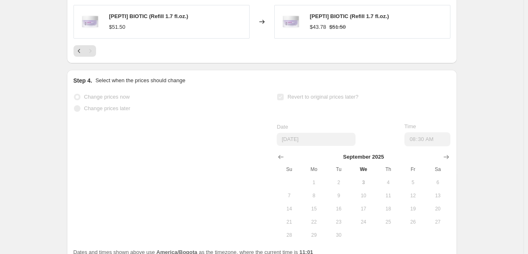
select select "percentage"
select select "tag"
select select "not_equal"
select select "tag"
select select "not_equal"
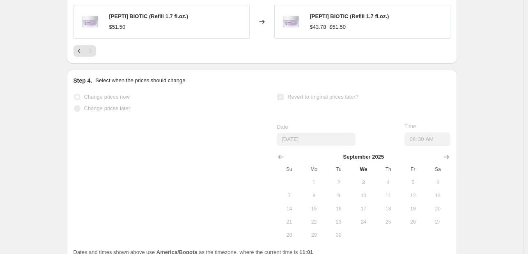
select select "tag"
select select "not_equal"
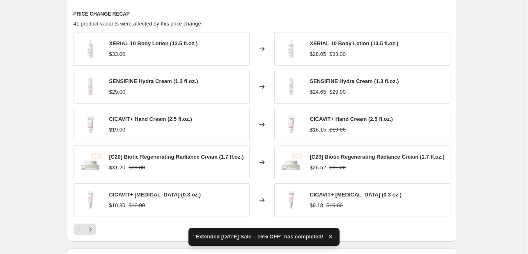
scroll to position [0, 0]
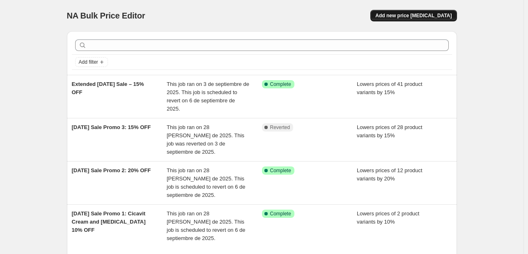
click at [425, 17] on span "Add new price [MEDICAL_DATA]" at bounding box center [413, 15] width 76 height 7
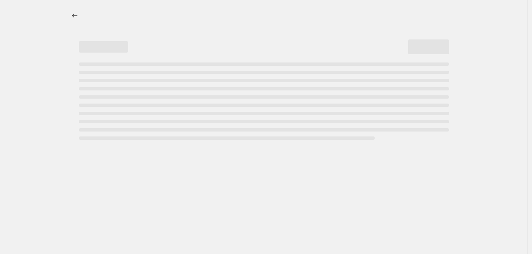
select select "percentage"
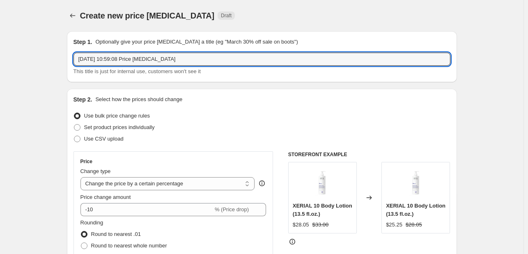
drag, startPoint x: 189, startPoint y: 58, endPoint x: 66, endPoint y: 55, distance: 123.6
paste input "Extended [DATE] Sale – 15% OFF"
click at [154, 61] on input "Extended [DATE] Sale – 15% OFF" at bounding box center [262, 59] width 377 height 13
click at [145, 60] on input "Extended [DATE] Sale – 10% OFF" at bounding box center [262, 59] width 377 height 13
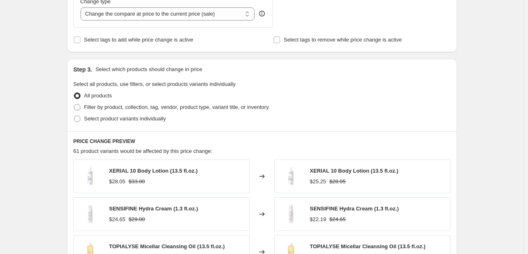
scroll to position [329, 0]
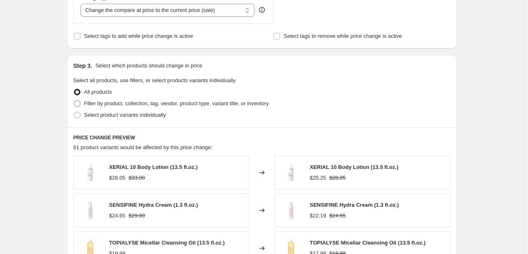
type input "Extended [DATE] Sale 2 – 10% OFF"
click at [80, 103] on span at bounding box center [77, 103] width 7 height 7
click at [74, 101] on input "Filter by product, collection, tag, vendor, product type, variant title, or inv…" at bounding box center [74, 100] width 0 height 0
radio input "true"
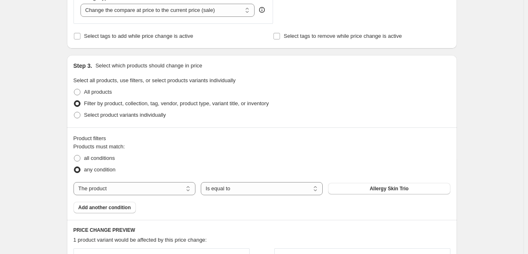
scroll to position [370, 0]
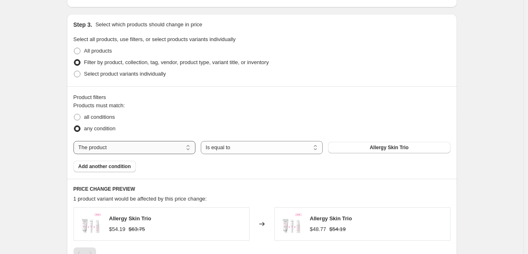
click at [172, 145] on select "The product The product's collection The product's tag The product's vendor The…" at bounding box center [135, 147] width 122 height 13
select select "tag"
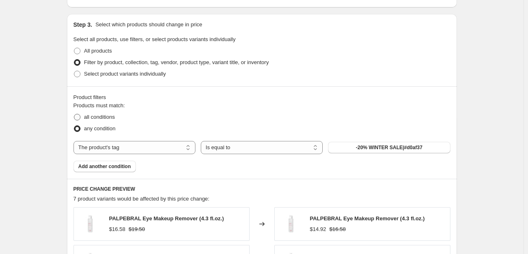
click at [99, 116] on span "all conditions" at bounding box center [99, 117] width 31 height 6
click at [74, 114] on input "all conditions" at bounding box center [74, 114] width 0 height 0
radio input "true"
click at [227, 148] on select "Is equal to Is not equal to" at bounding box center [262, 147] width 122 height 13
click at [285, 124] on div "any condition" at bounding box center [262, 128] width 377 height 11
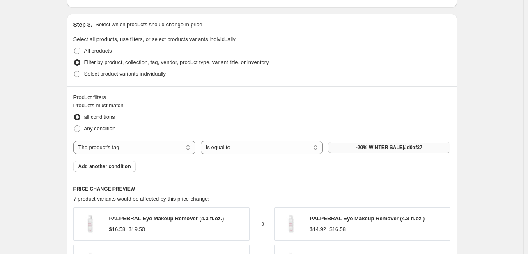
click at [381, 148] on span "-20% WINTER SALE|#d0af37" at bounding box center [389, 147] width 67 height 7
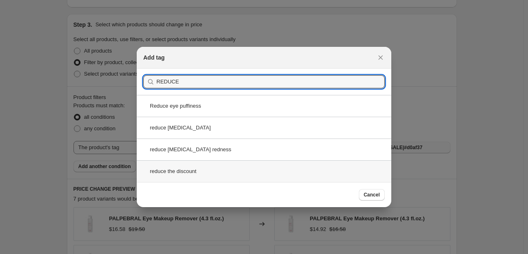
type input "REDUCE"
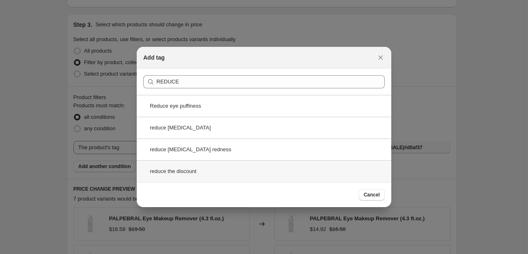
click at [209, 170] on div "reduce the discount" at bounding box center [264, 171] width 255 height 22
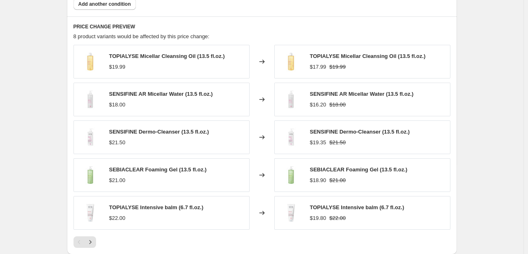
scroll to position [534, 0]
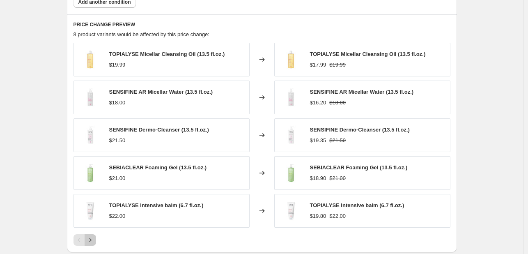
click at [94, 240] on icon "Next" at bounding box center [90, 240] width 8 height 8
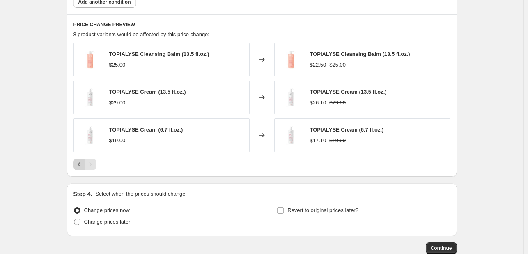
click at [79, 163] on icon "Previous" at bounding box center [79, 164] width 8 height 8
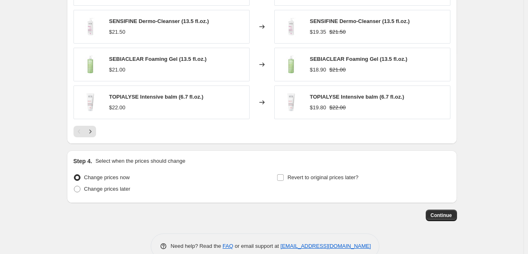
scroll to position [658, 0]
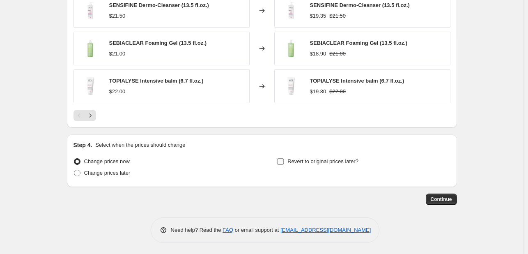
click at [282, 160] on input "Revert to original prices later?" at bounding box center [280, 161] width 7 height 7
checkbox input "true"
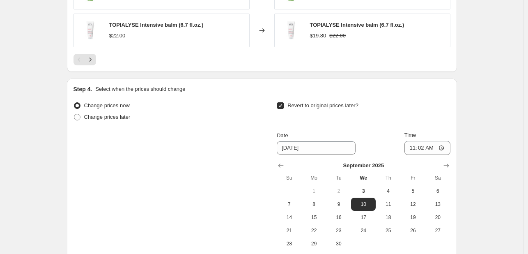
scroll to position [740, 0]
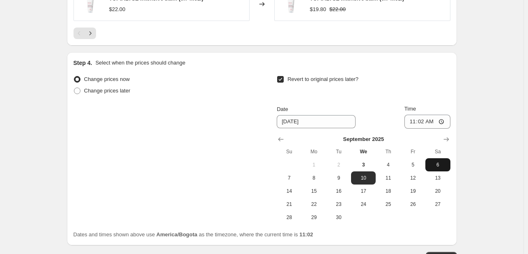
click at [441, 161] on span "6" at bounding box center [438, 164] width 18 height 7
type input "[DATE]"
click at [414, 123] on input "11:02" at bounding box center [427, 122] width 46 height 14
click at [406, 121] on input "11:02" at bounding box center [427, 122] width 46 height 14
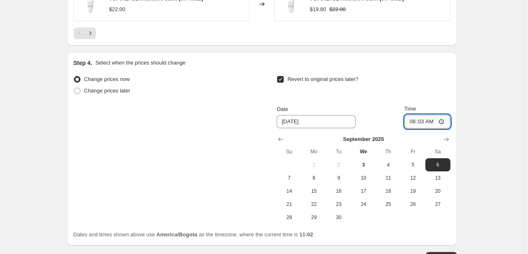
type input "08:30"
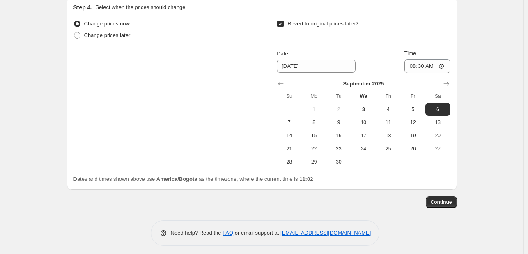
scroll to position [798, 0]
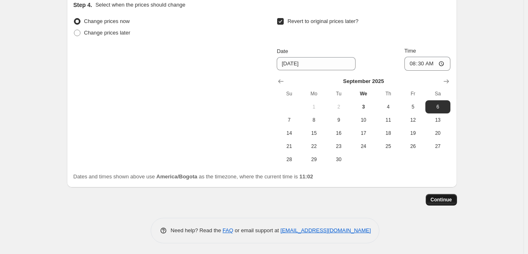
click at [444, 200] on span "Continue" at bounding box center [441, 199] width 21 height 7
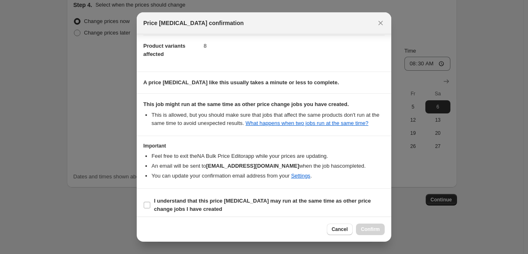
scroll to position [108, 0]
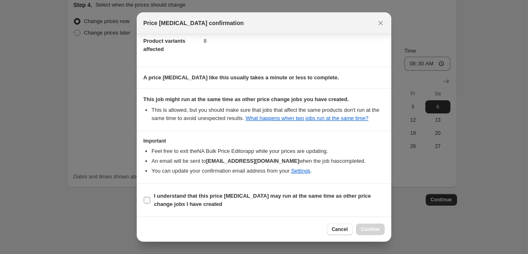
click at [147, 200] on input "I understand that this price [MEDICAL_DATA] may run at the same time as other p…" at bounding box center [147, 200] width 7 height 7
checkbox input "true"
click at [374, 230] on span "Confirm" at bounding box center [370, 229] width 19 height 7
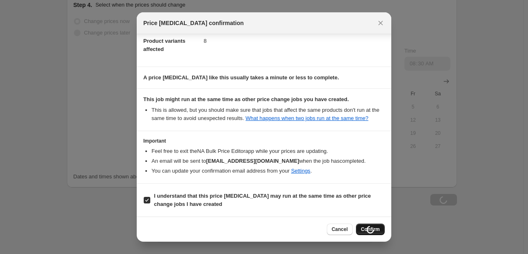
scroll to position [798, 0]
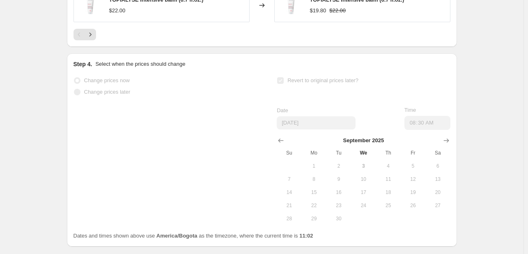
select select "percentage"
select select "tag"
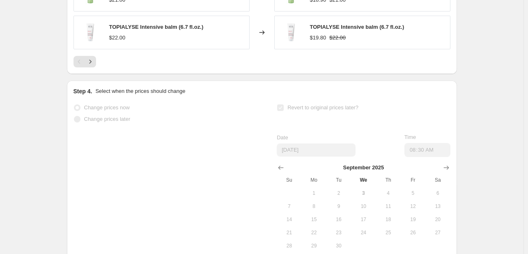
scroll to position [0, 0]
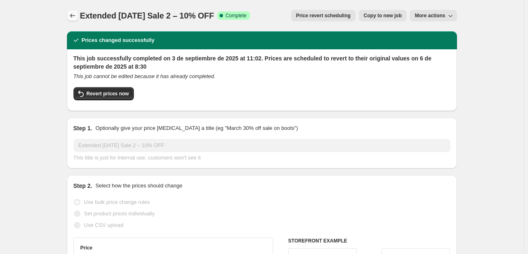
click at [71, 17] on icon "Price change jobs" at bounding box center [73, 15] width 8 height 8
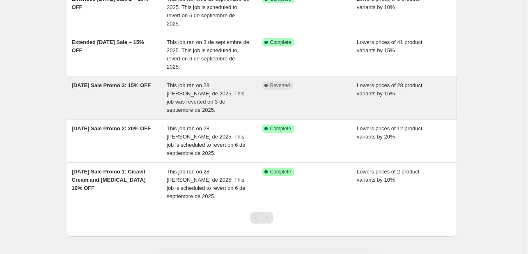
scroll to position [109, 0]
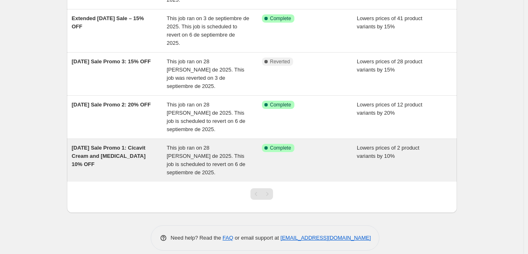
click at [138, 156] on div "[DATE] Sale Promo 1: Cicavit Cream and [MEDICAL_DATA] 10% OFF" at bounding box center [119, 160] width 95 height 33
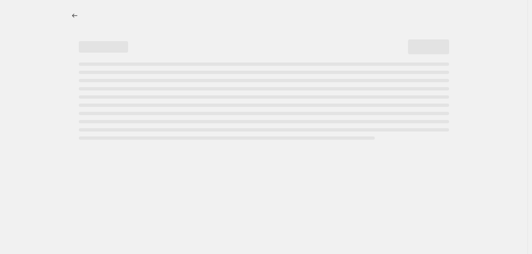
select select "percentage"
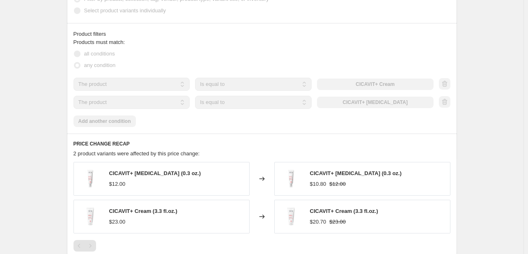
scroll to position [519, 0]
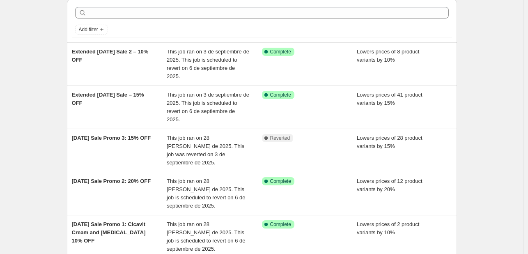
scroll to position [27, 0]
